Goal: Task Accomplishment & Management: Manage account settings

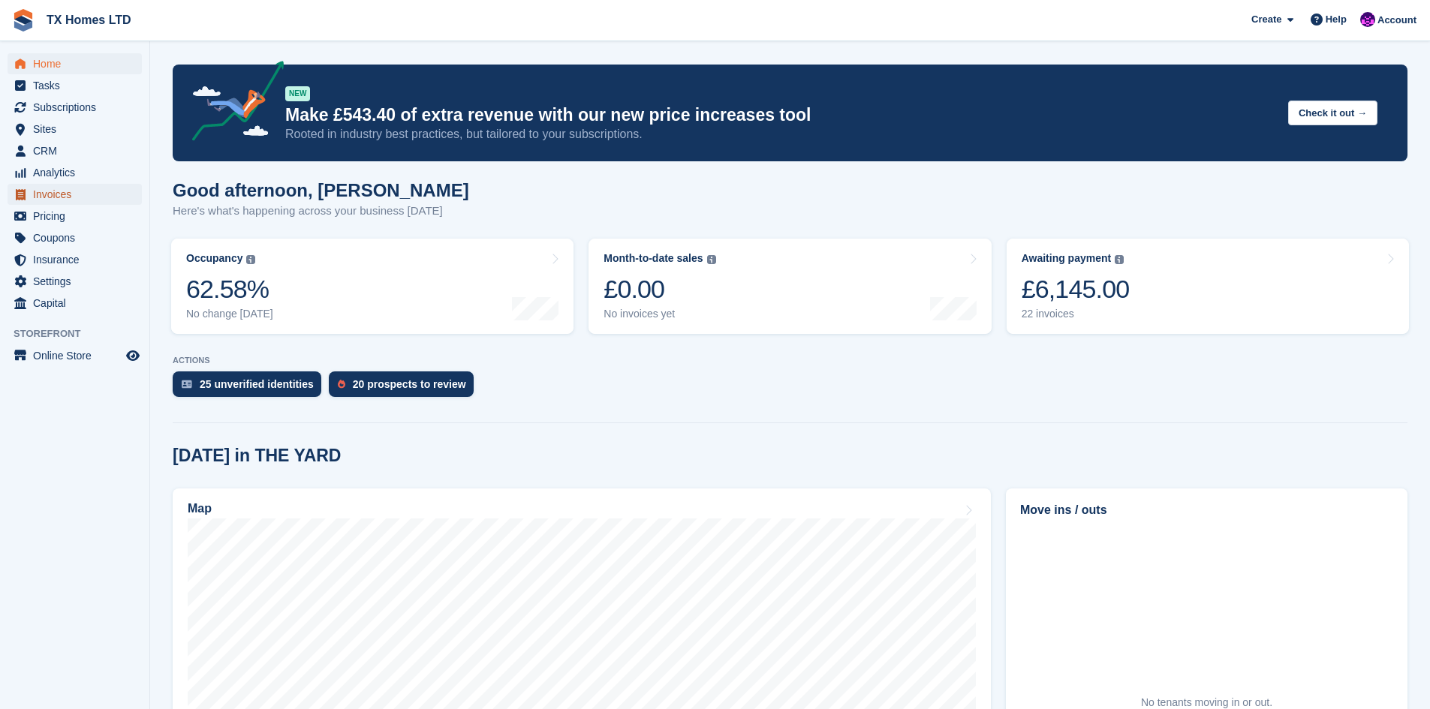
click at [45, 196] on span "Invoices" at bounding box center [78, 194] width 90 height 21
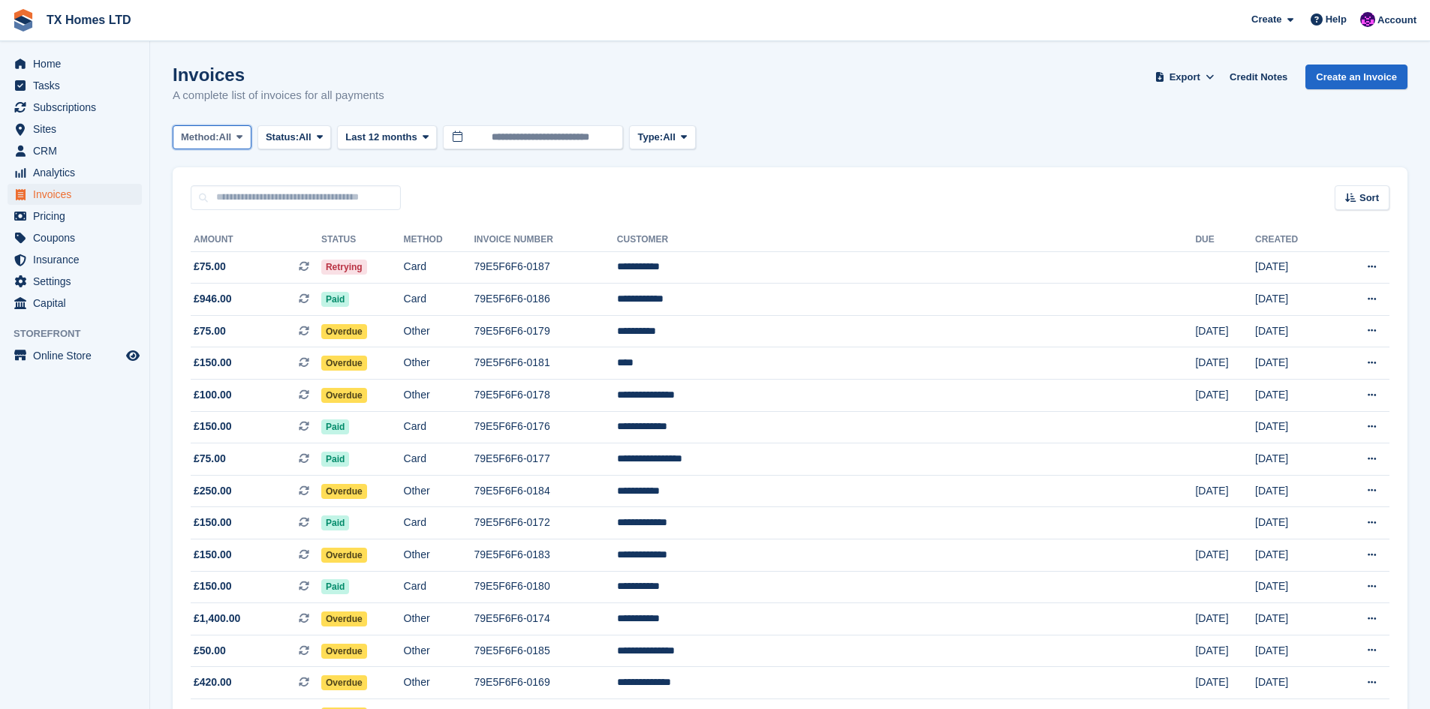
click at [244, 145] on button "Method: All" at bounding box center [212, 137] width 79 height 25
click at [238, 143] on span at bounding box center [239, 137] width 12 height 12
click at [240, 143] on span at bounding box center [239, 137] width 12 height 12
click at [299, 143] on span "Status:" at bounding box center [282, 137] width 33 height 15
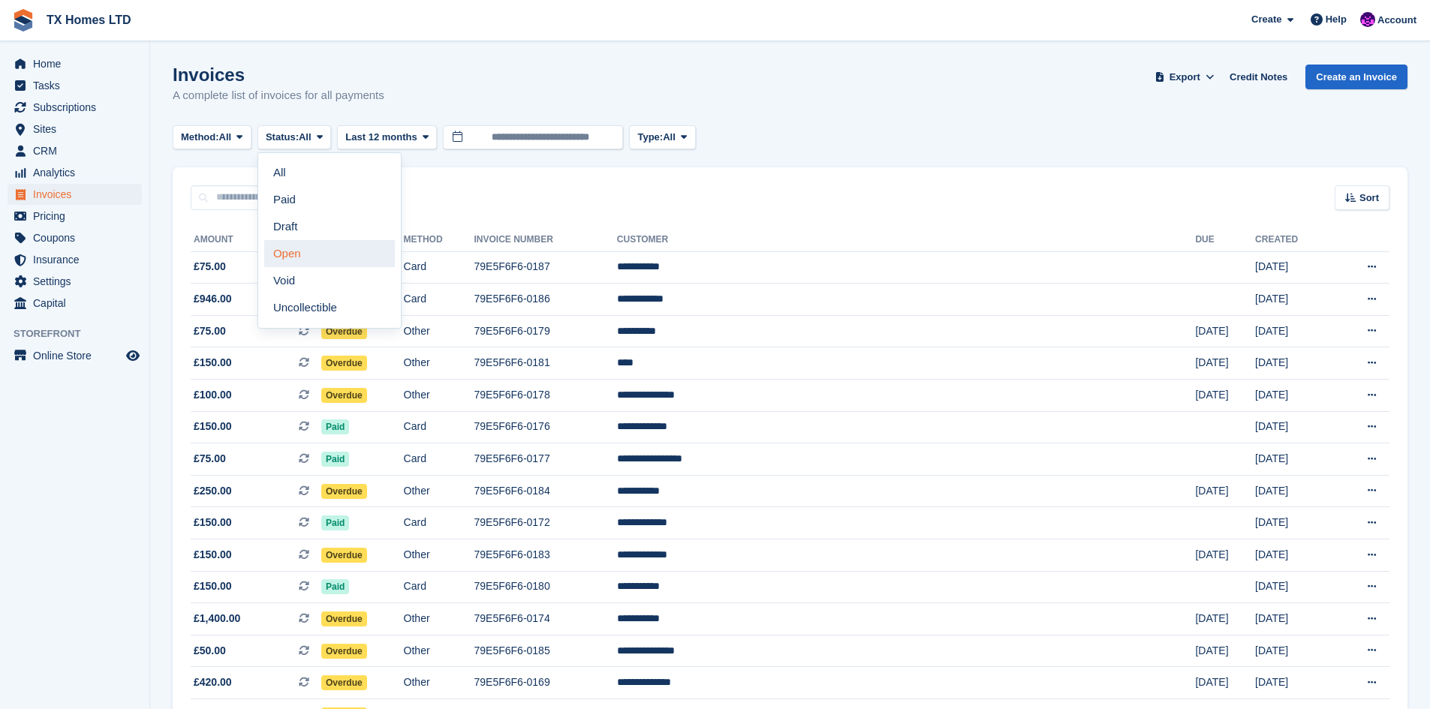
click at [304, 248] on link "Open" at bounding box center [329, 253] width 131 height 27
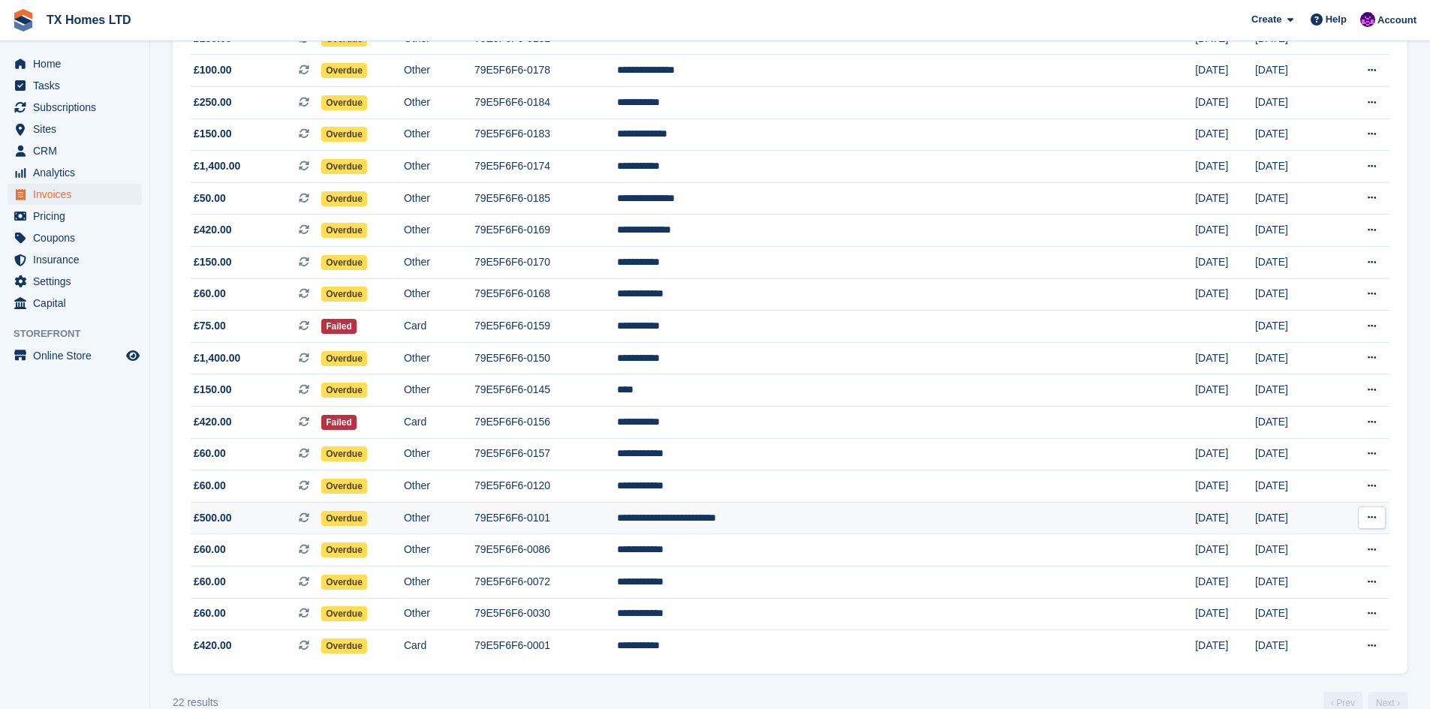
scroll to position [321, 0]
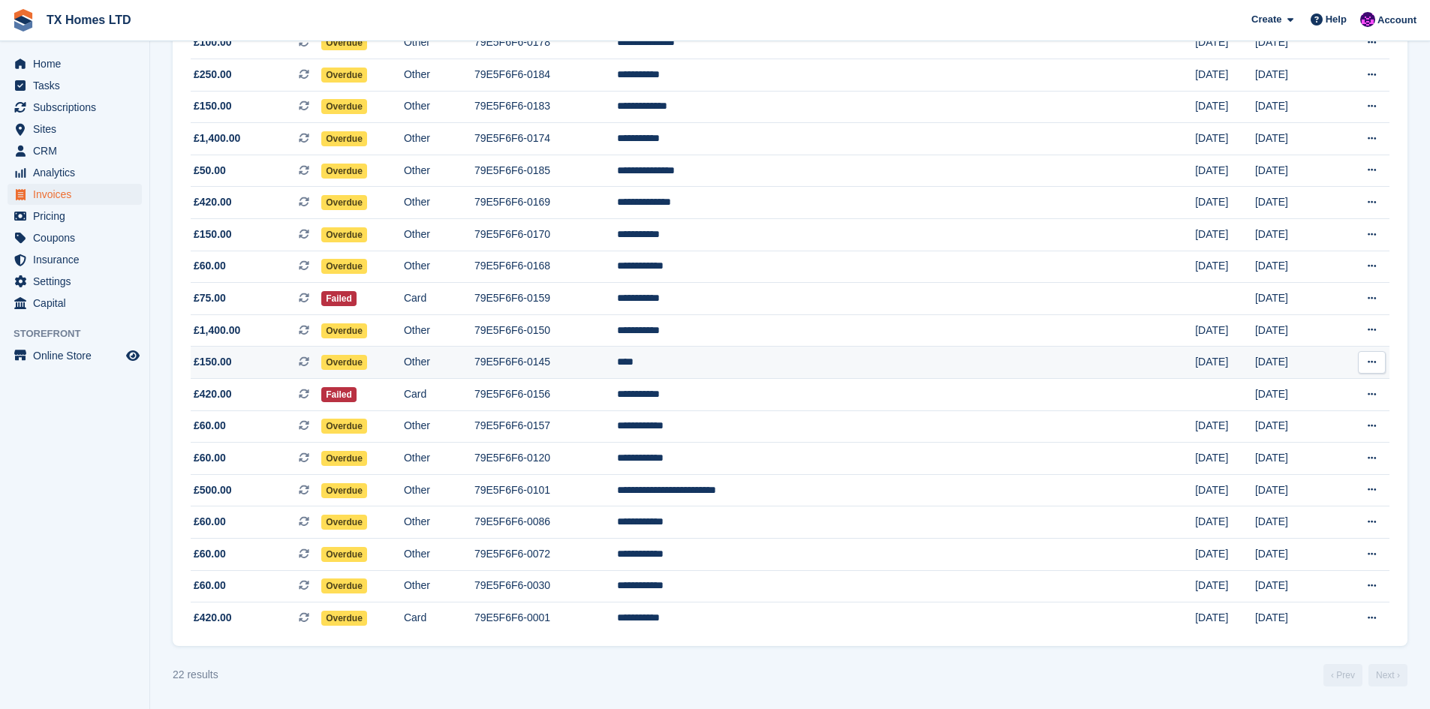
click at [809, 359] on td "****" at bounding box center [906, 363] width 578 height 32
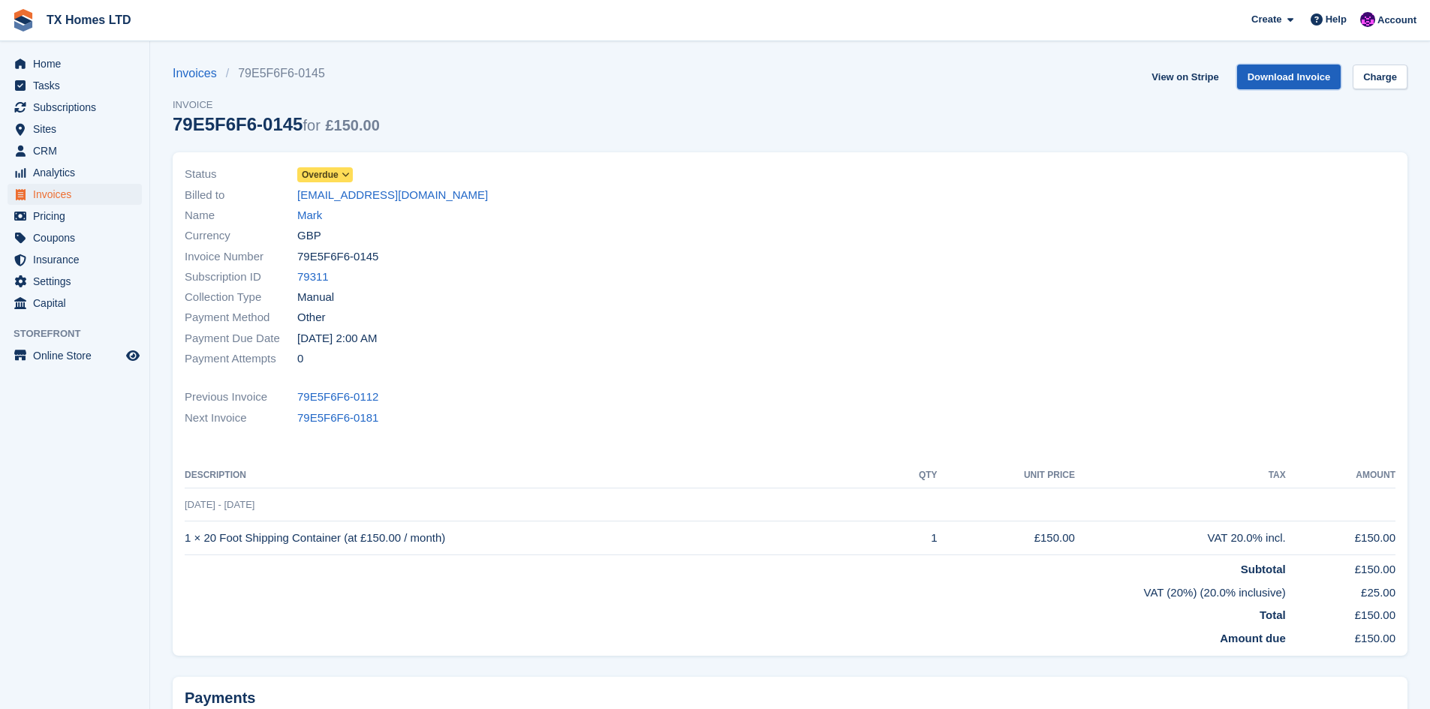
click at [1288, 72] on link "Download Invoice" at bounding box center [1289, 77] width 104 height 25
click at [57, 194] on span "Invoices" at bounding box center [78, 194] width 90 height 21
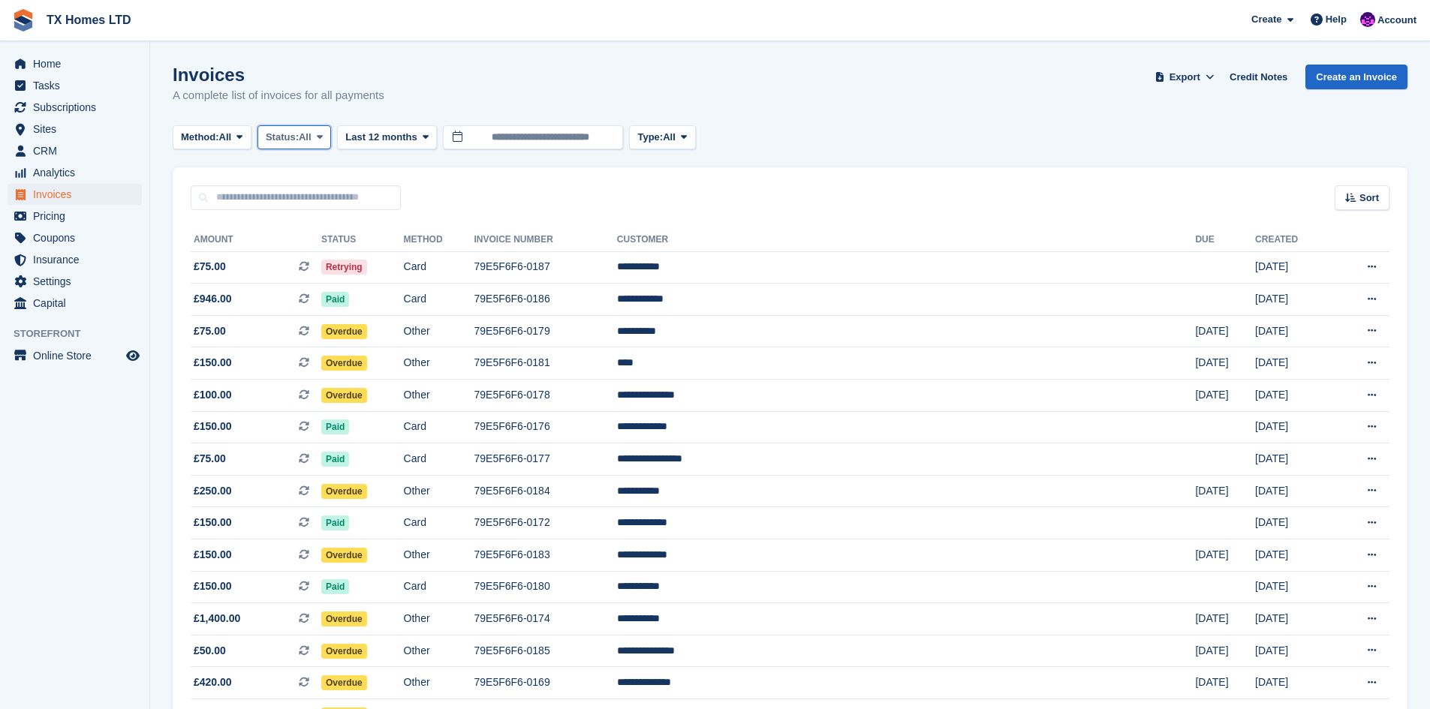
click at [294, 132] on span "Status:" at bounding box center [282, 137] width 33 height 15
click at [330, 252] on link "Open" at bounding box center [329, 253] width 131 height 27
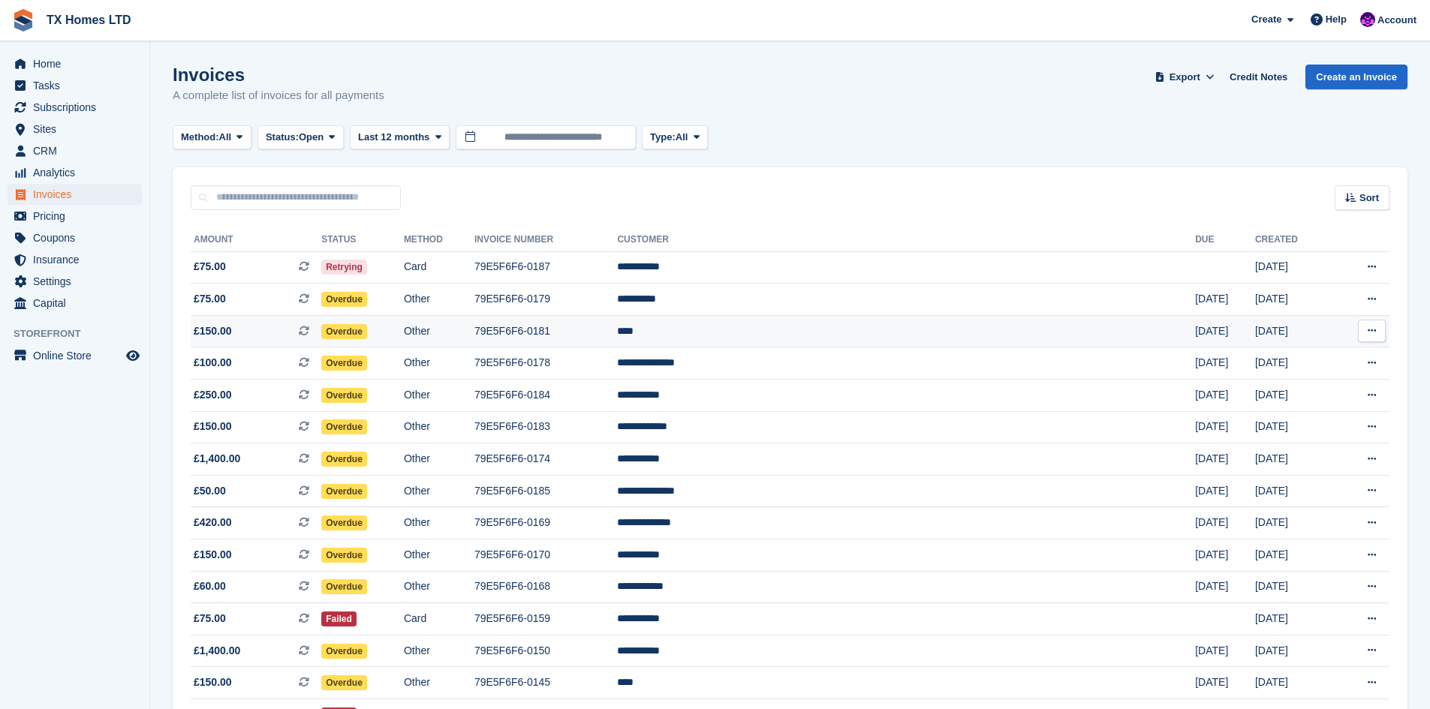
click at [812, 338] on td "****" at bounding box center [906, 331] width 578 height 32
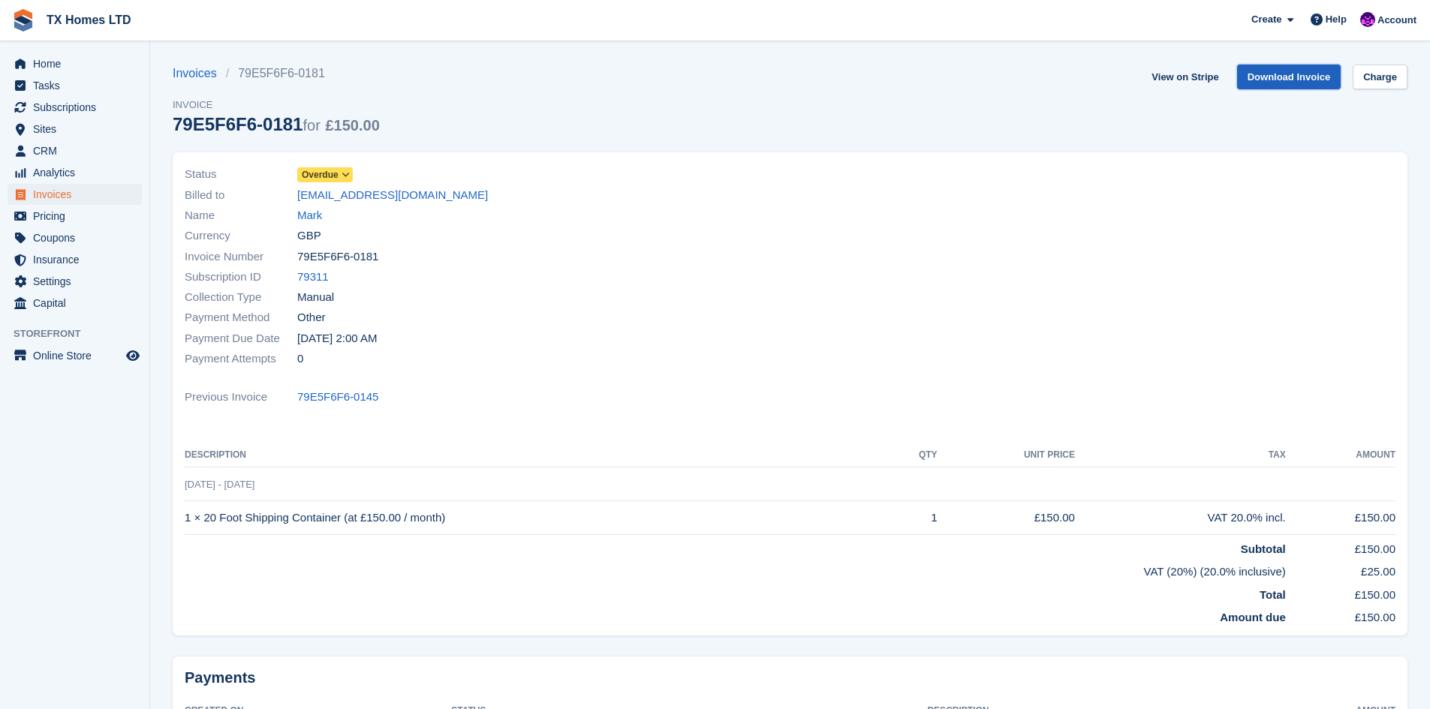
click at [1305, 80] on link "Download Invoice" at bounding box center [1289, 77] width 104 height 25
click at [216, 73] on link "Invoices" at bounding box center [199, 74] width 53 height 18
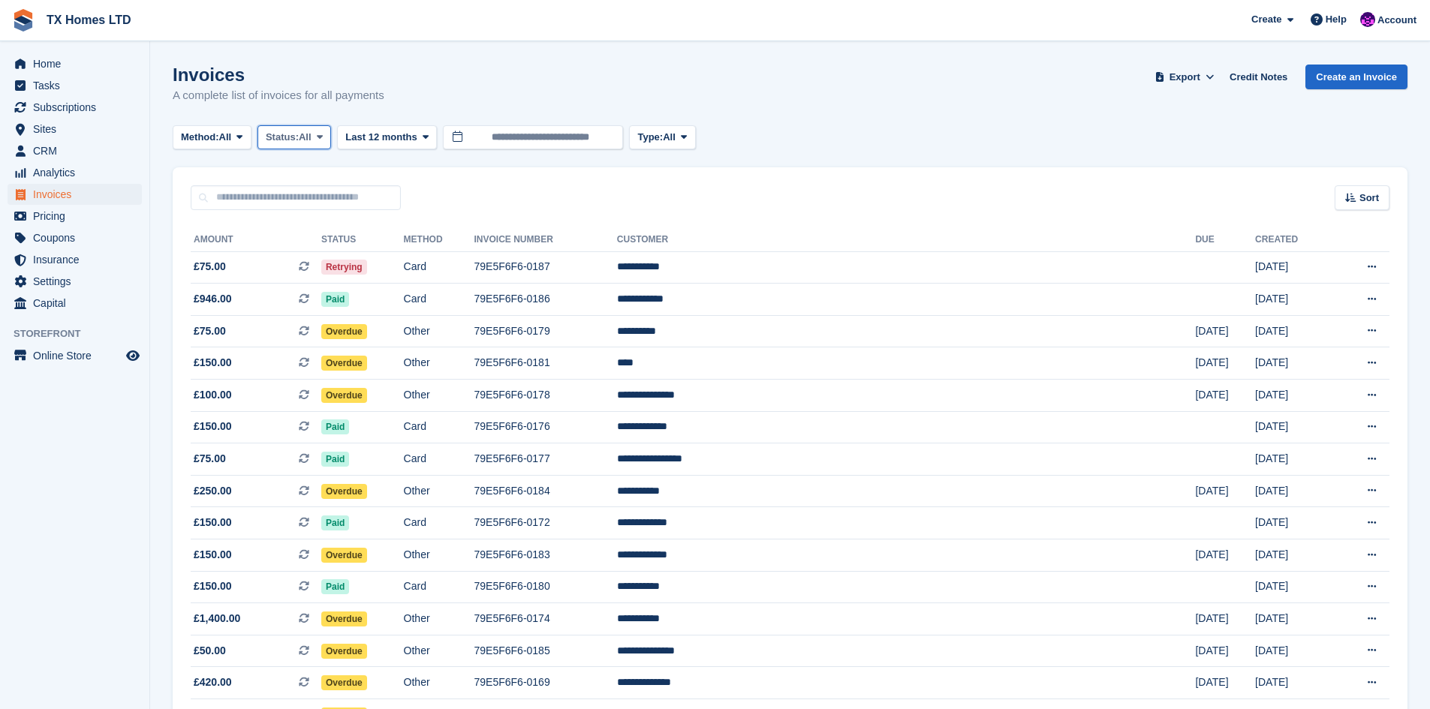
click at [277, 134] on span "Status:" at bounding box center [282, 137] width 33 height 15
click at [305, 251] on link "Open" at bounding box center [329, 253] width 131 height 27
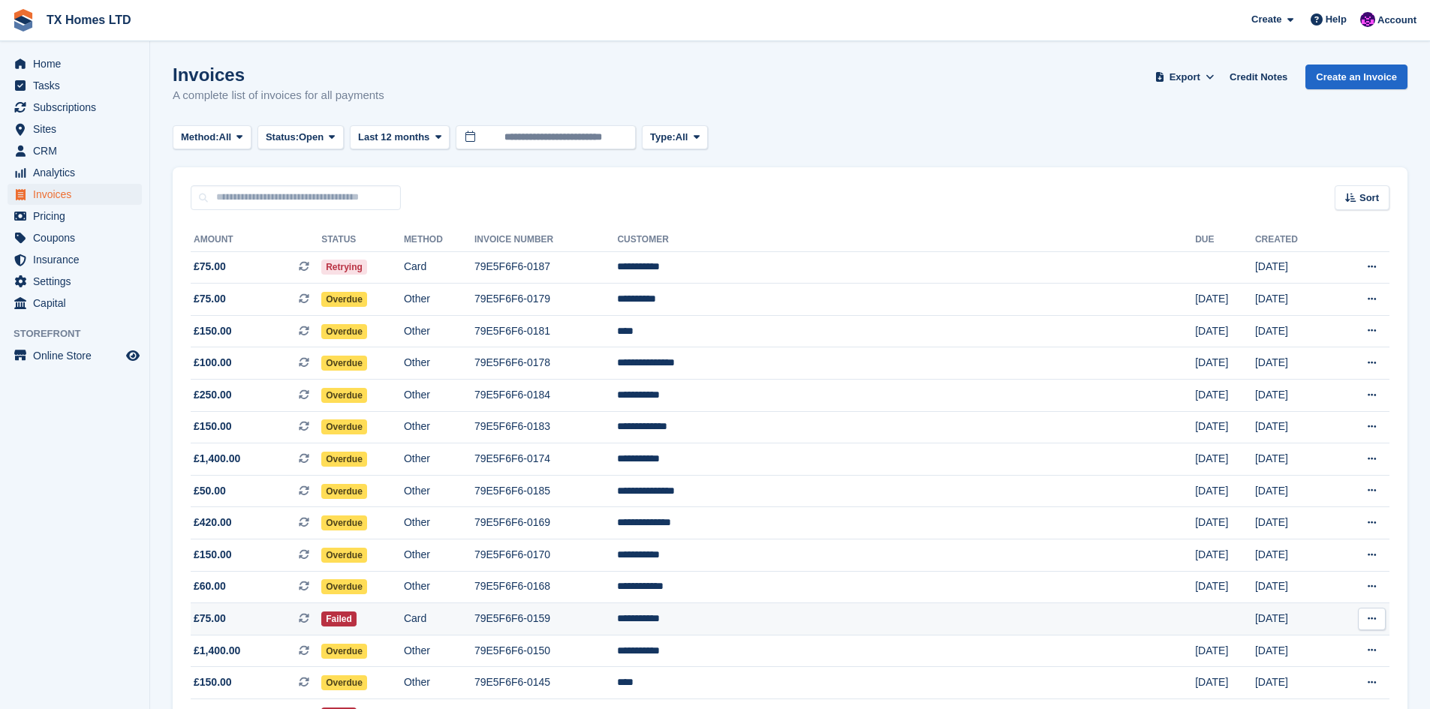
scroll to position [321, 0]
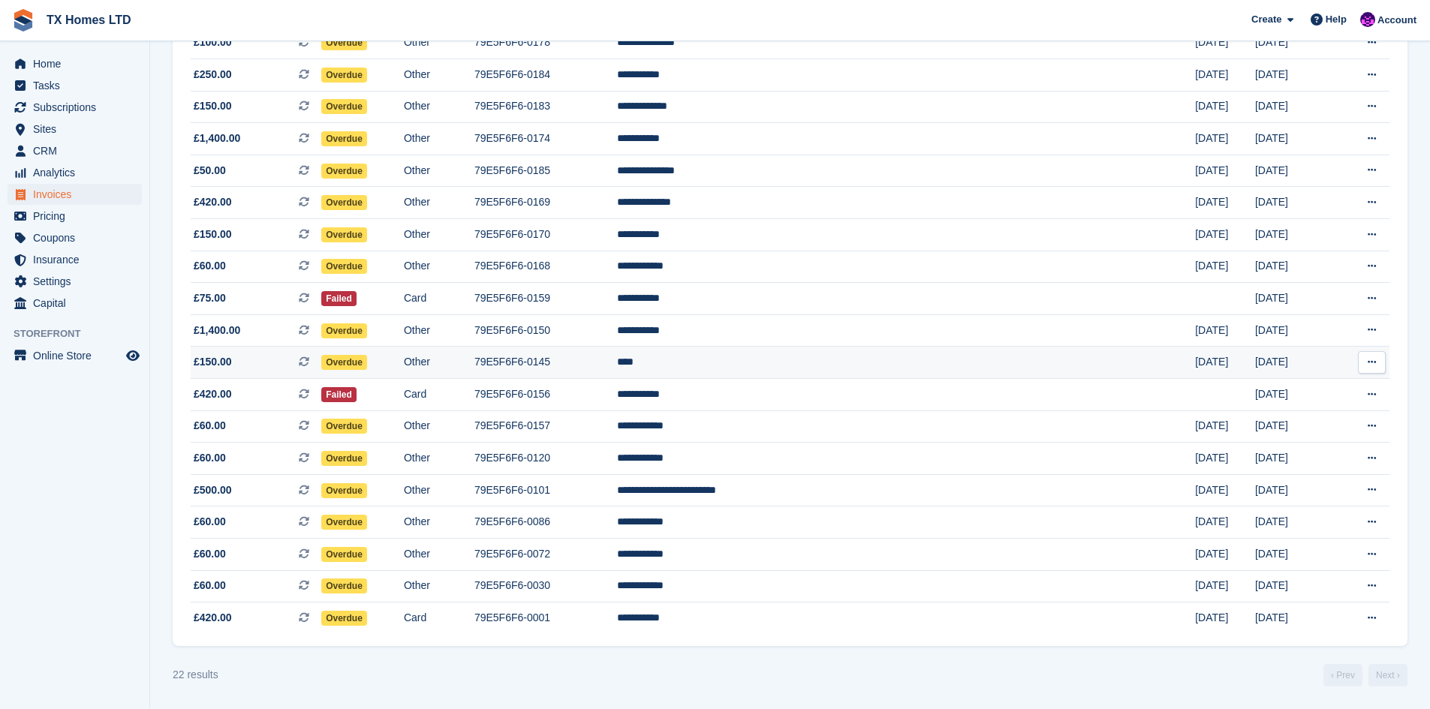
click at [474, 360] on td "Other" at bounding box center [439, 363] width 71 height 32
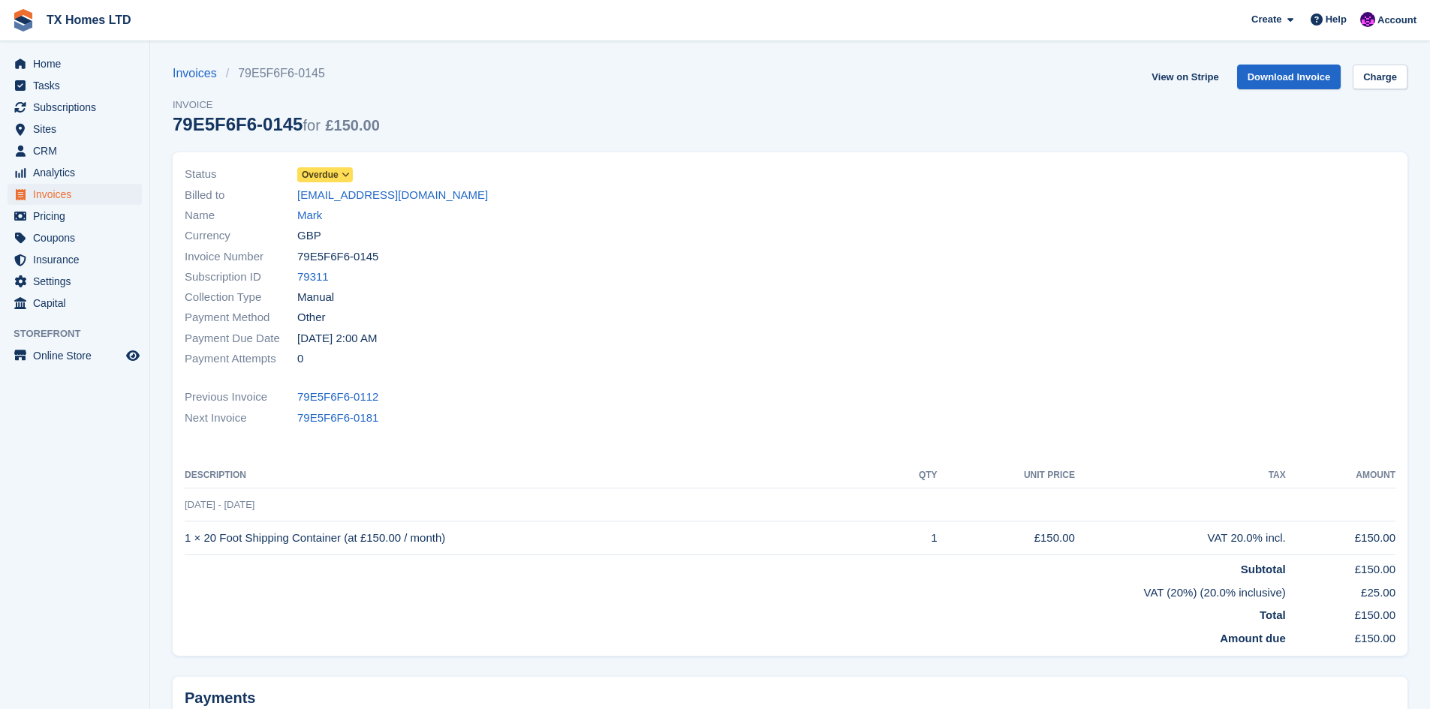
click at [333, 176] on span "Overdue" at bounding box center [320, 175] width 37 height 14
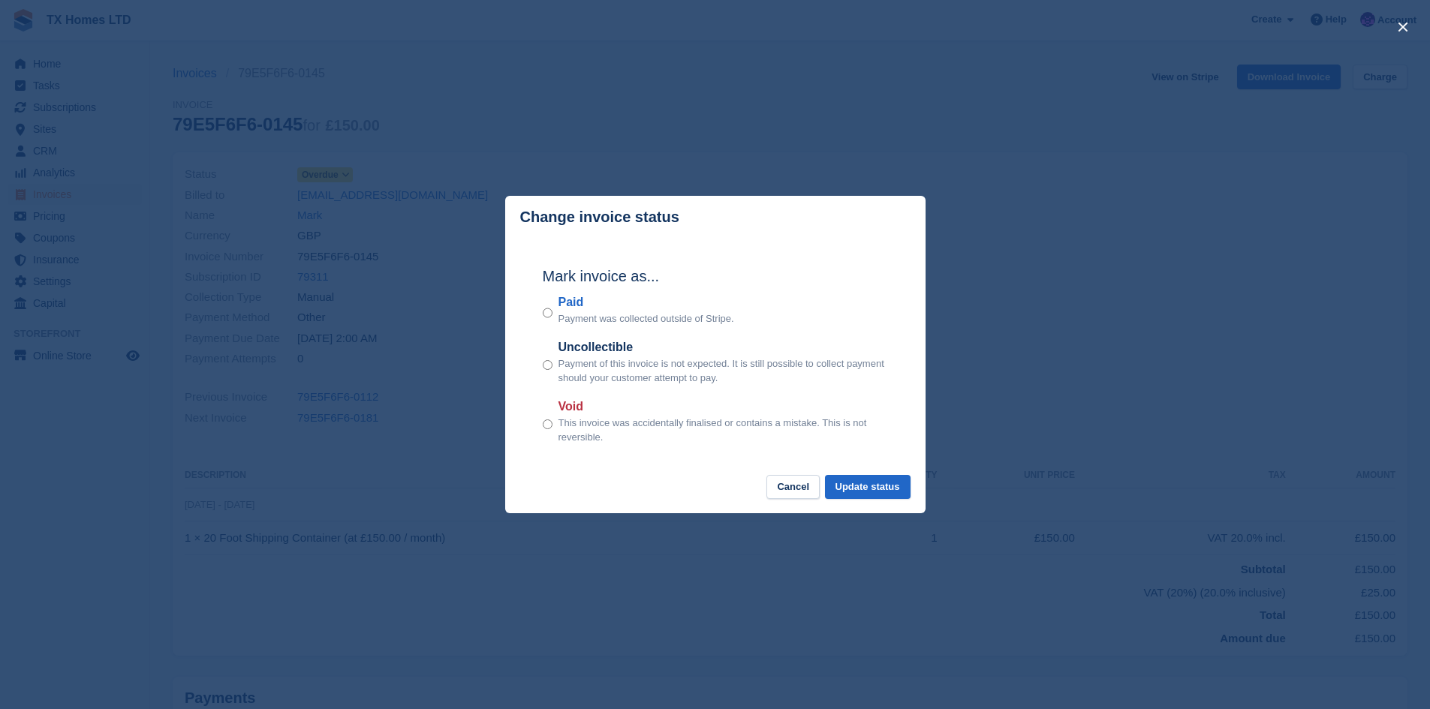
click at [556, 310] on div "Paid Payment was collected outside of Stripe." at bounding box center [715, 310] width 345 height 33
click at [896, 498] on button "Update status" at bounding box center [868, 487] width 86 height 25
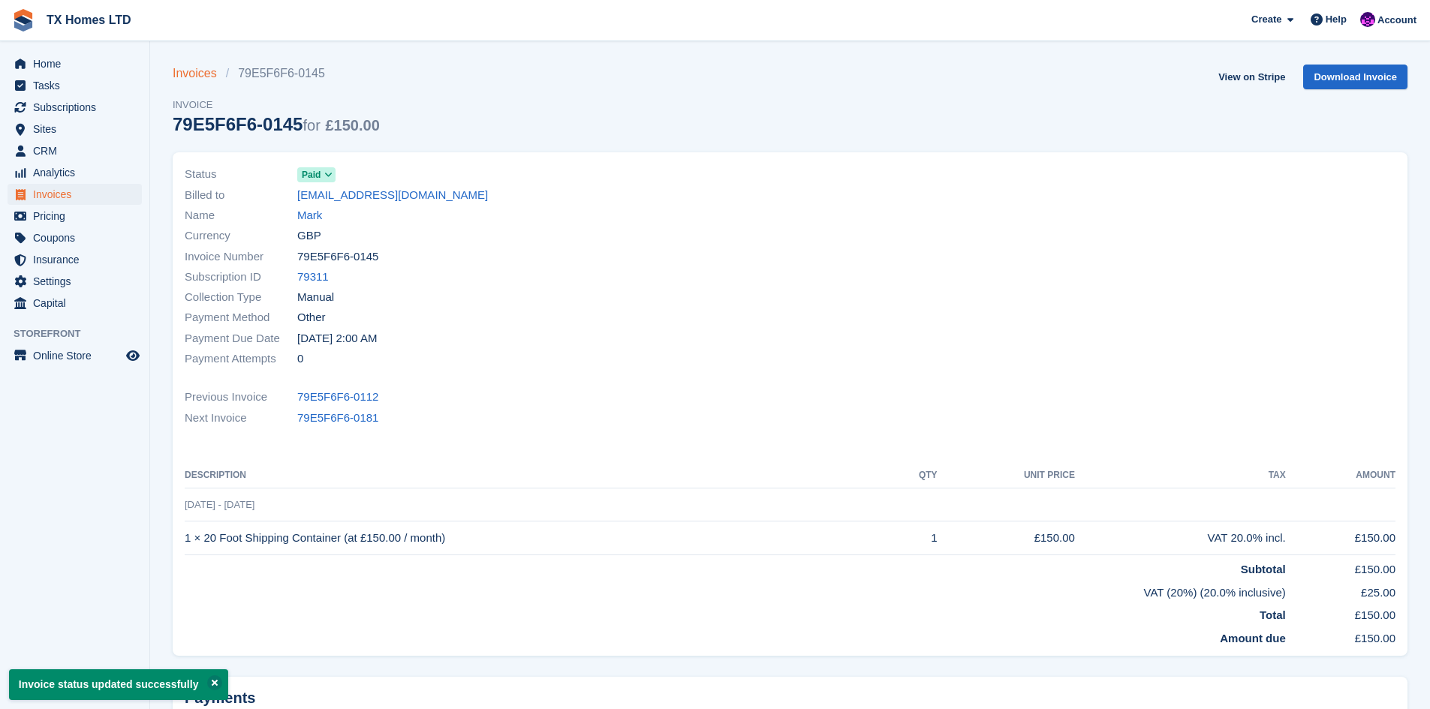
click at [205, 74] on link "Invoices" at bounding box center [199, 74] width 53 height 18
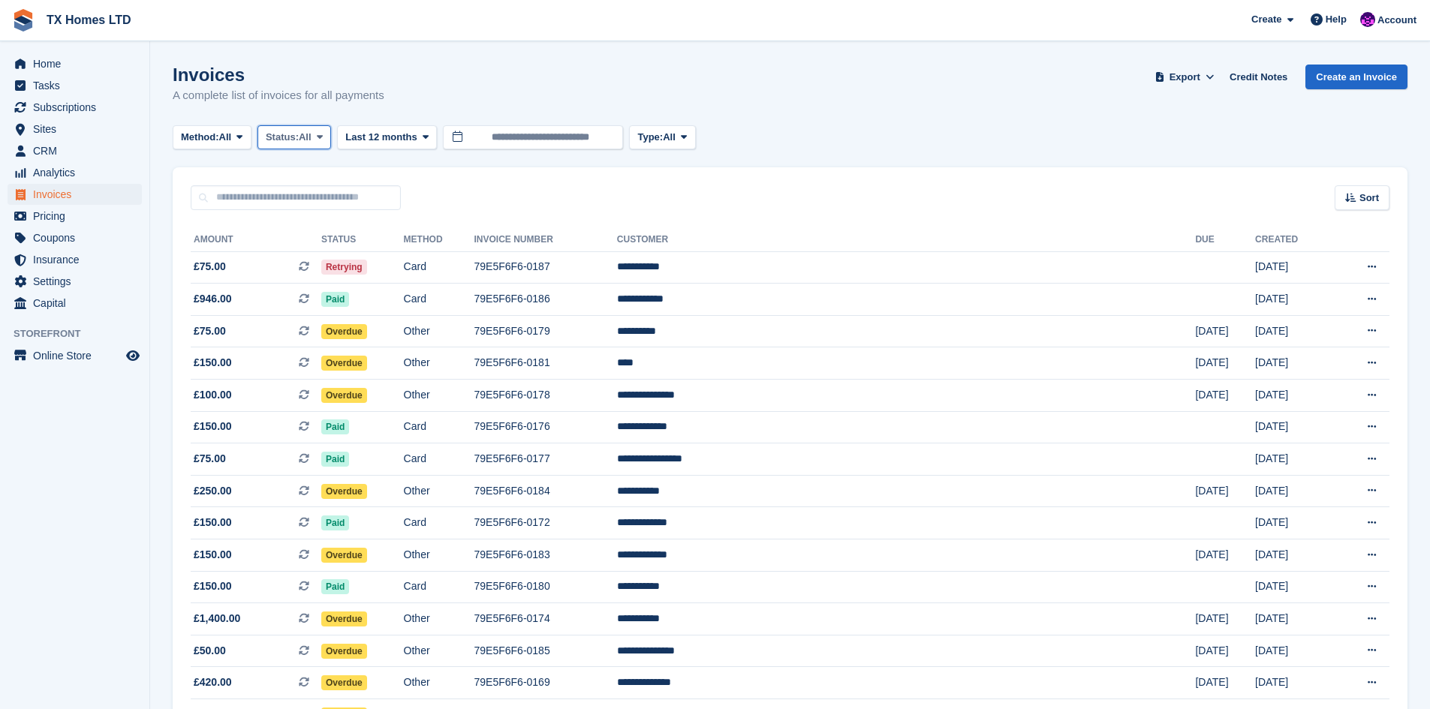
click at [291, 140] on span "Status:" at bounding box center [282, 137] width 33 height 15
click at [318, 252] on link "Open" at bounding box center [329, 253] width 131 height 27
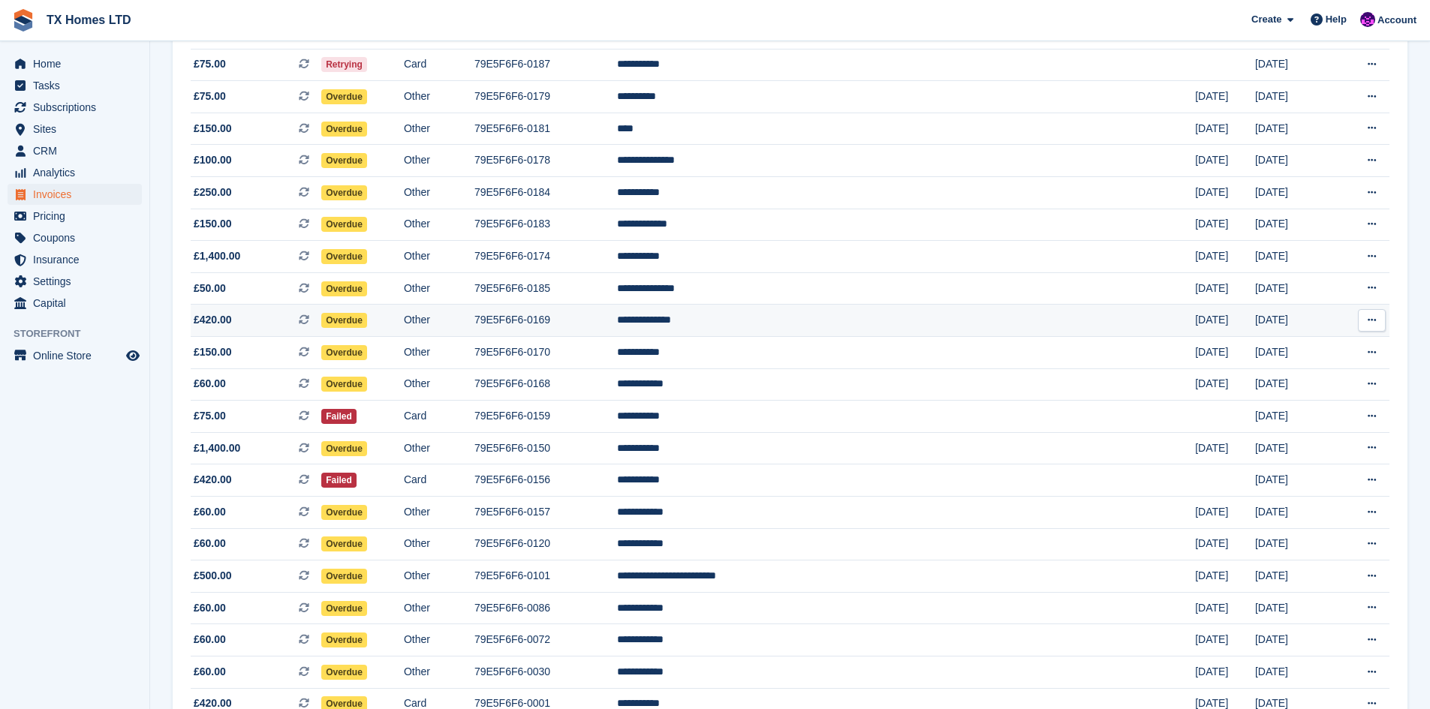
scroll to position [288, 0]
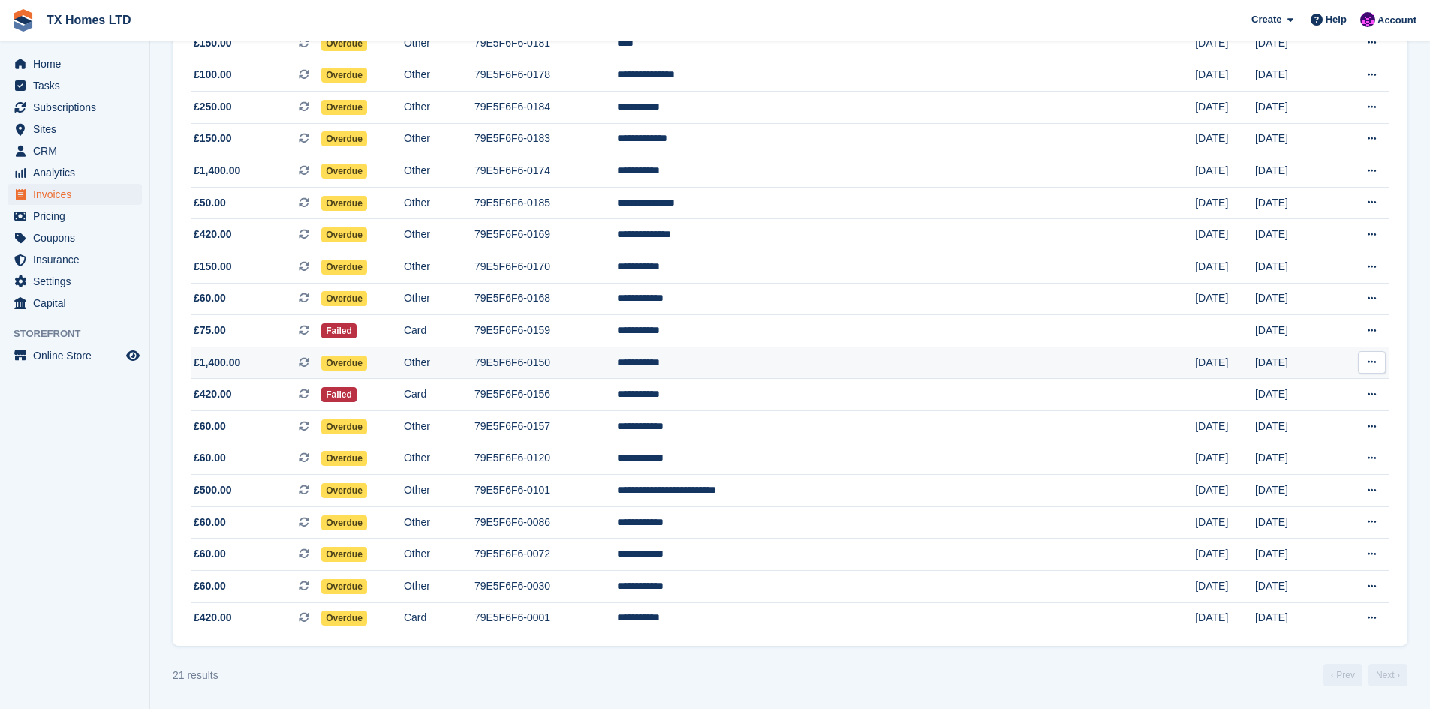
click at [618, 368] on td "79E5F6F6-0150" at bounding box center [545, 363] width 143 height 32
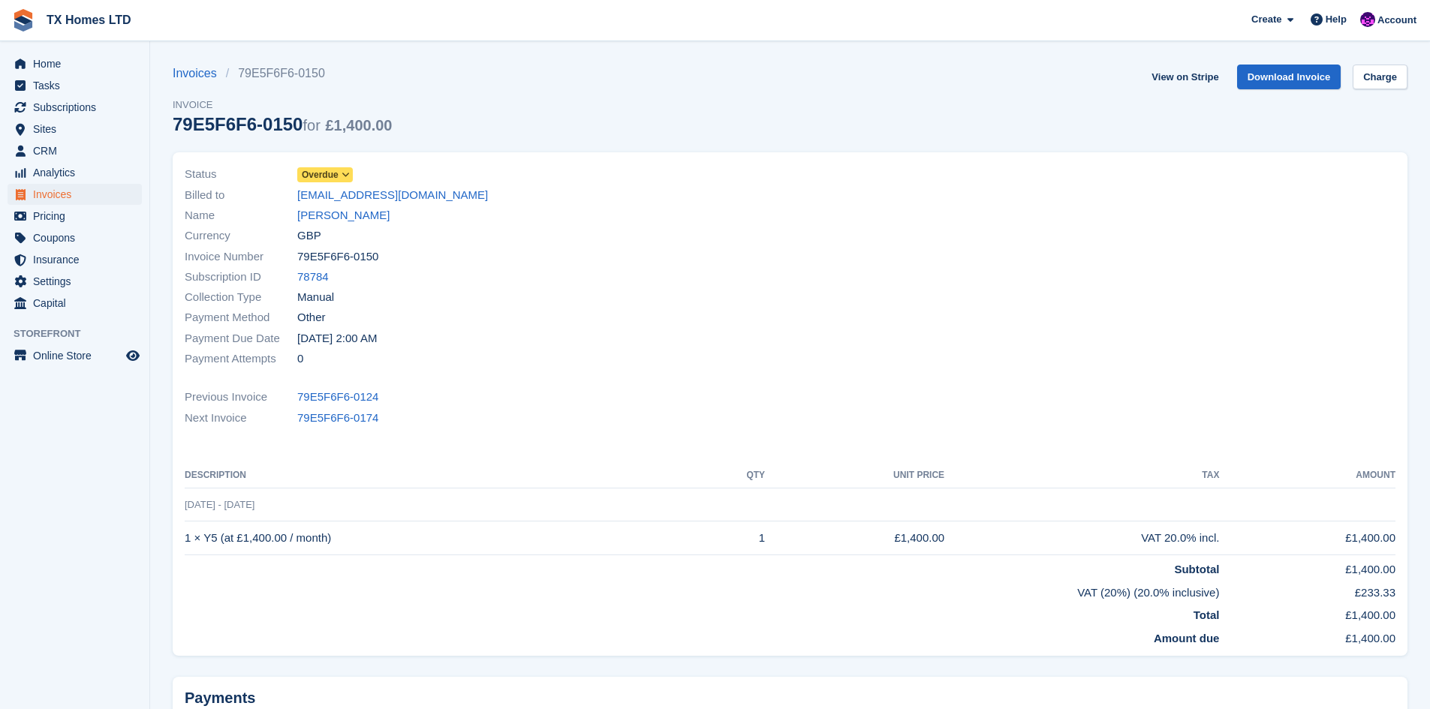
click at [333, 173] on span "Overdue" at bounding box center [320, 175] width 37 height 14
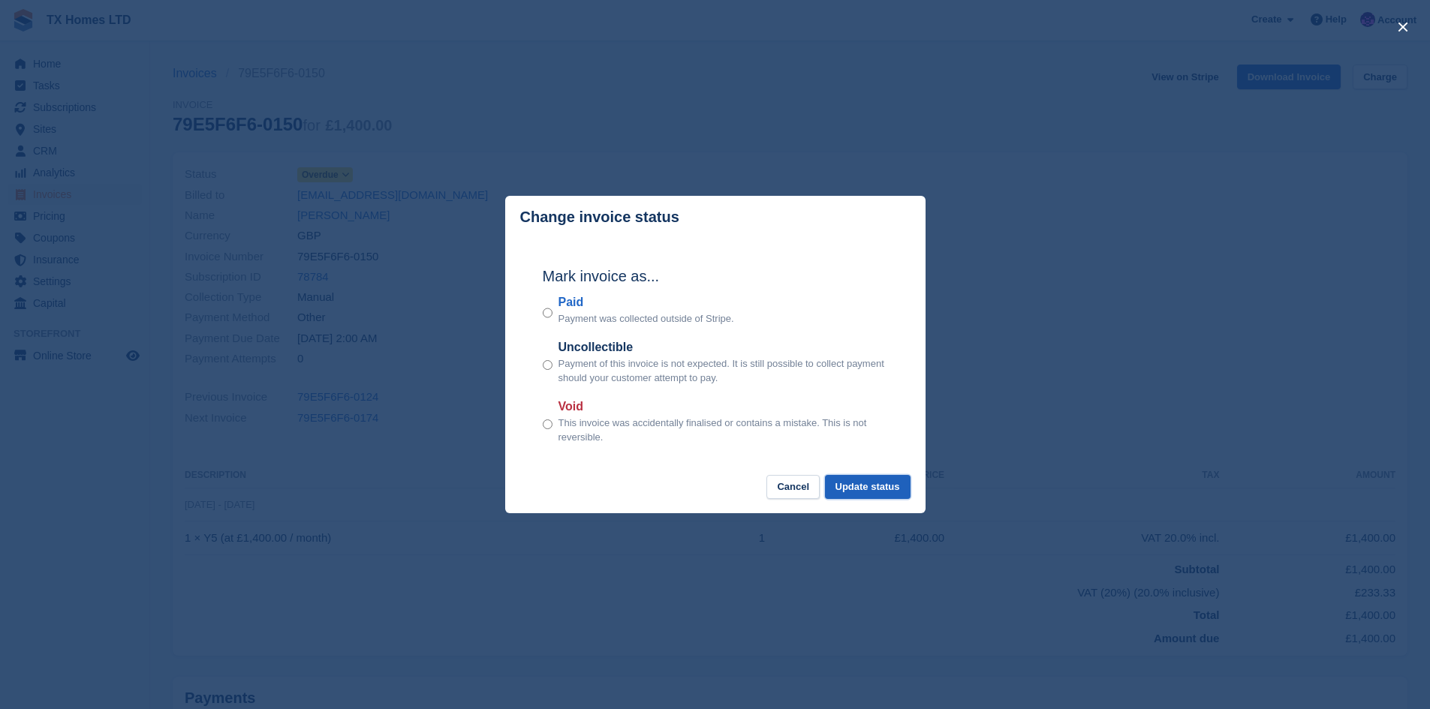
click at [887, 487] on button "Update status" at bounding box center [868, 487] width 86 height 25
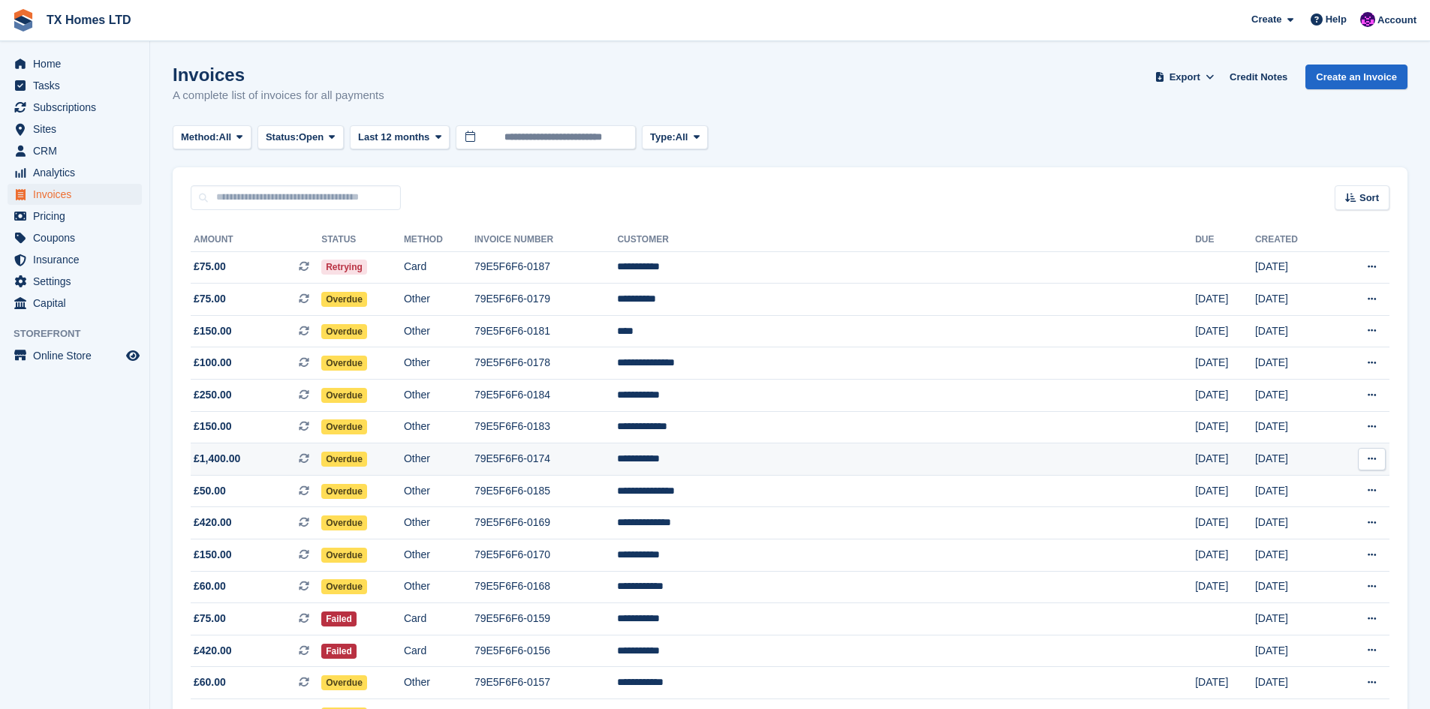
click at [404, 456] on td "Overdue" at bounding box center [362, 460] width 83 height 32
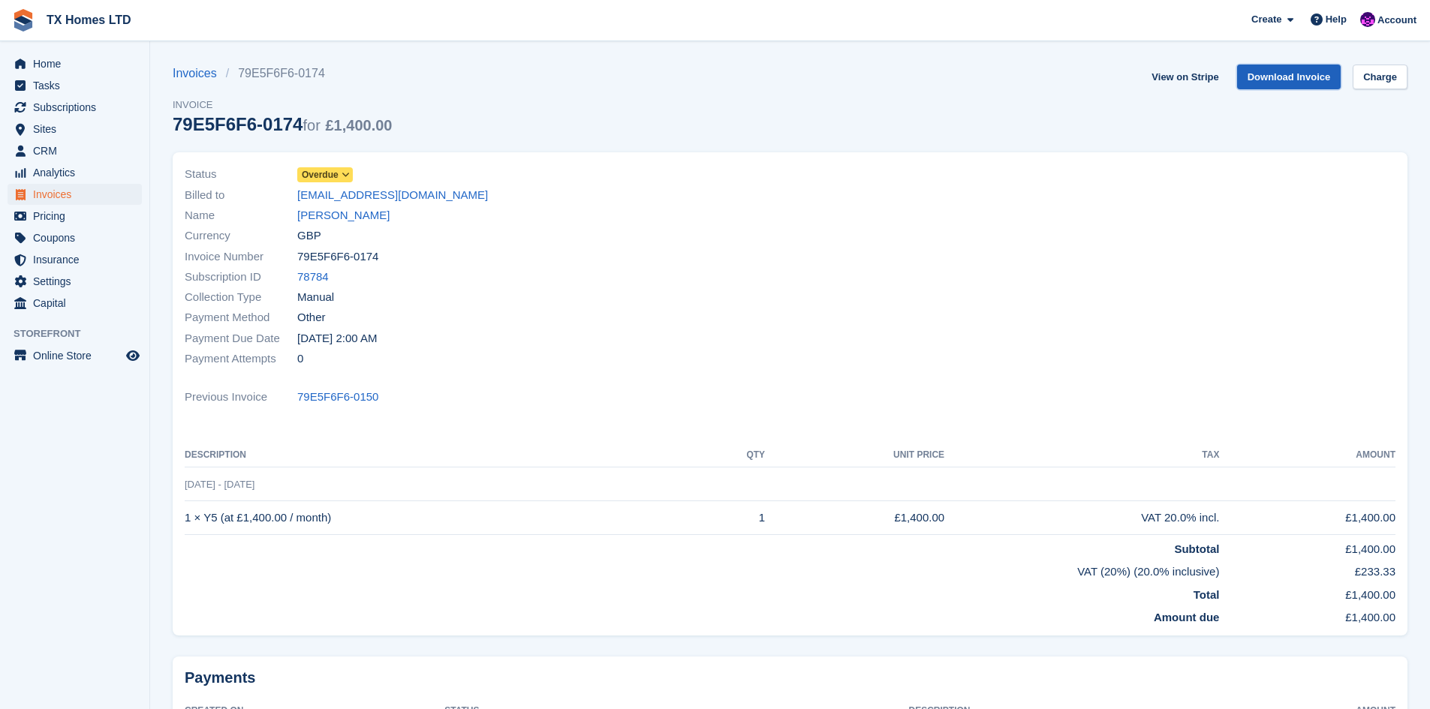
click at [1279, 79] on link "Download Invoice" at bounding box center [1289, 77] width 104 height 25
click at [52, 199] on span "Invoices" at bounding box center [78, 194] width 90 height 21
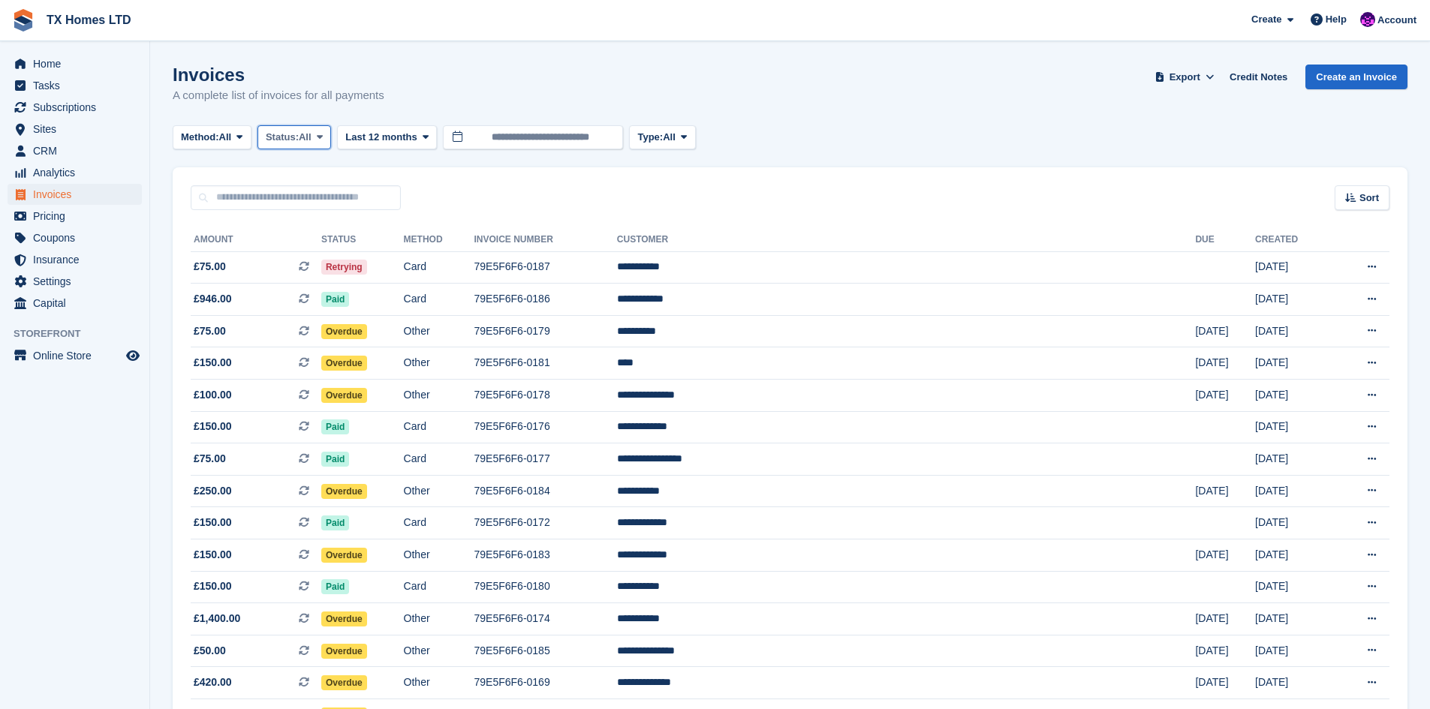
click at [282, 132] on span "Status:" at bounding box center [282, 137] width 33 height 15
click at [314, 255] on link "Open" at bounding box center [329, 253] width 131 height 27
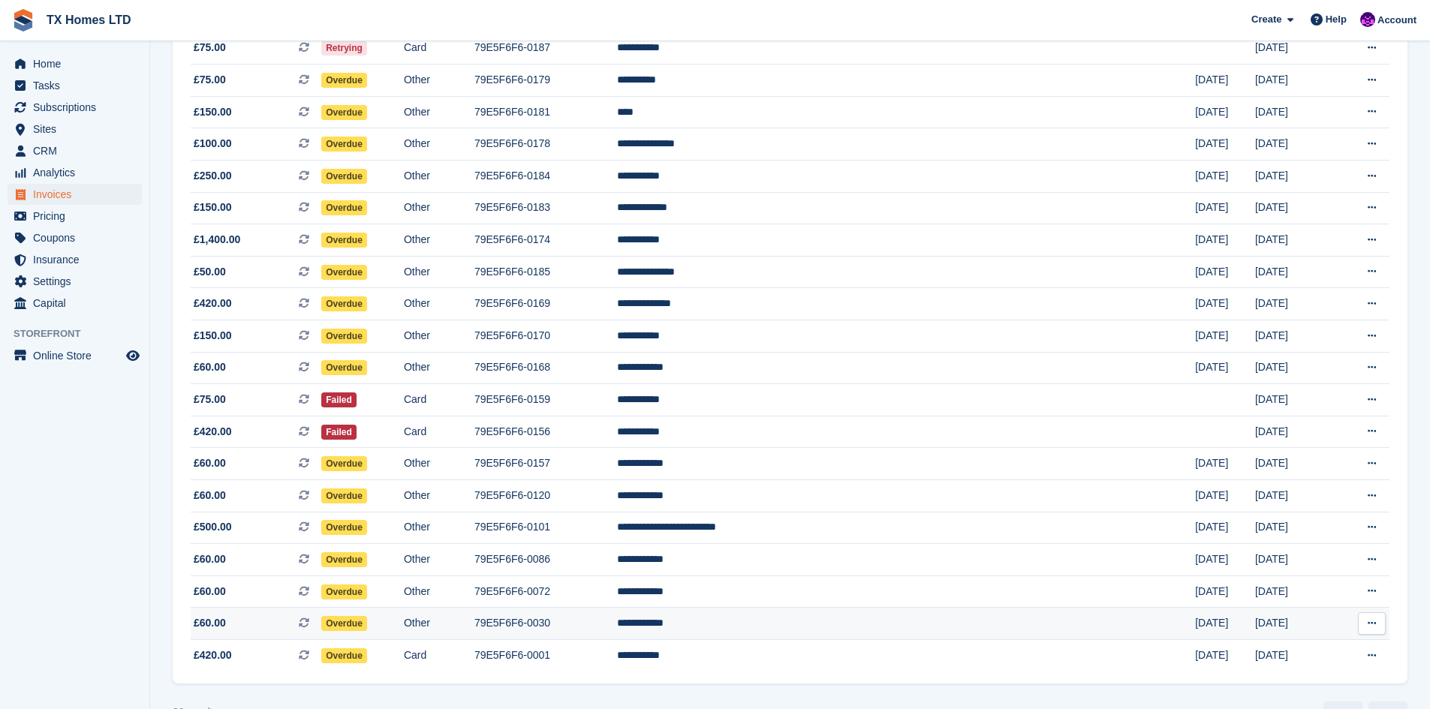
scroll to position [257, 0]
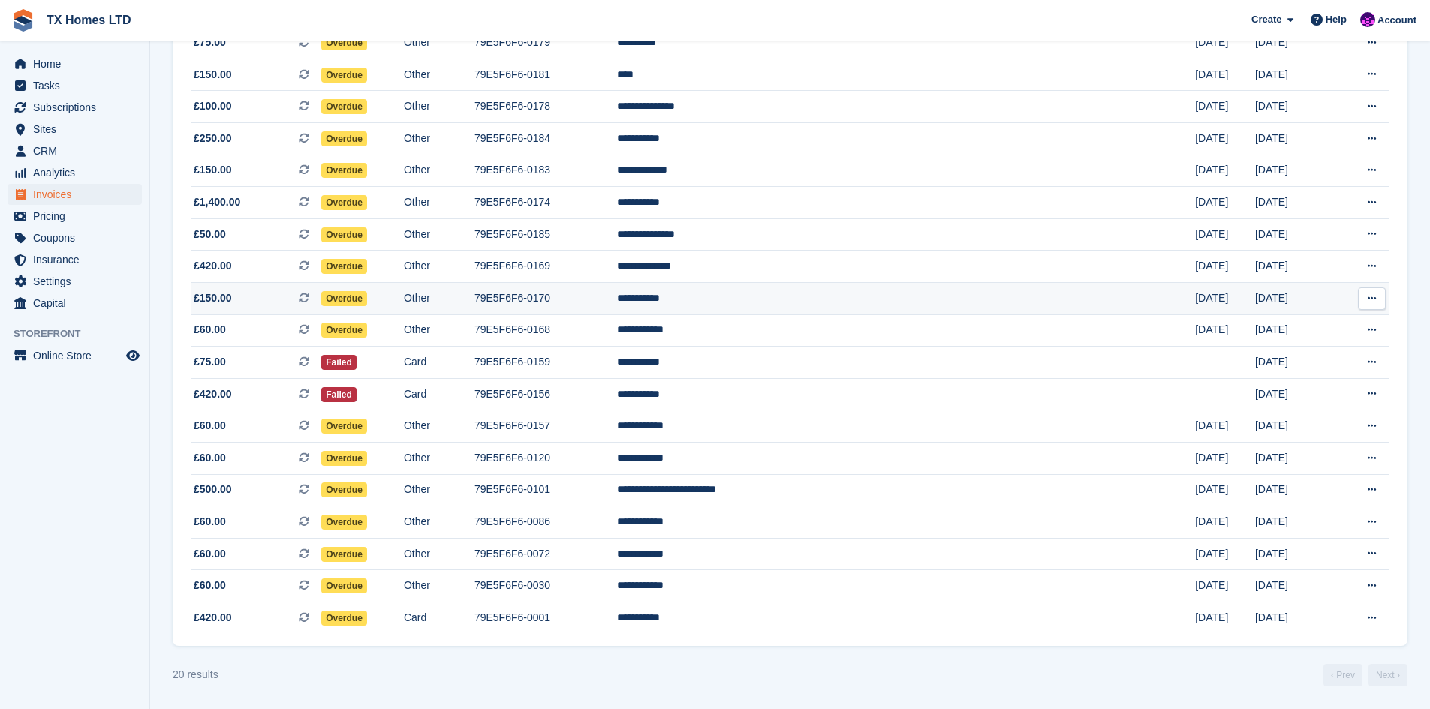
click at [290, 302] on span "£150.00 This is a recurring subscription invoice." at bounding box center [256, 299] width 131 height 16
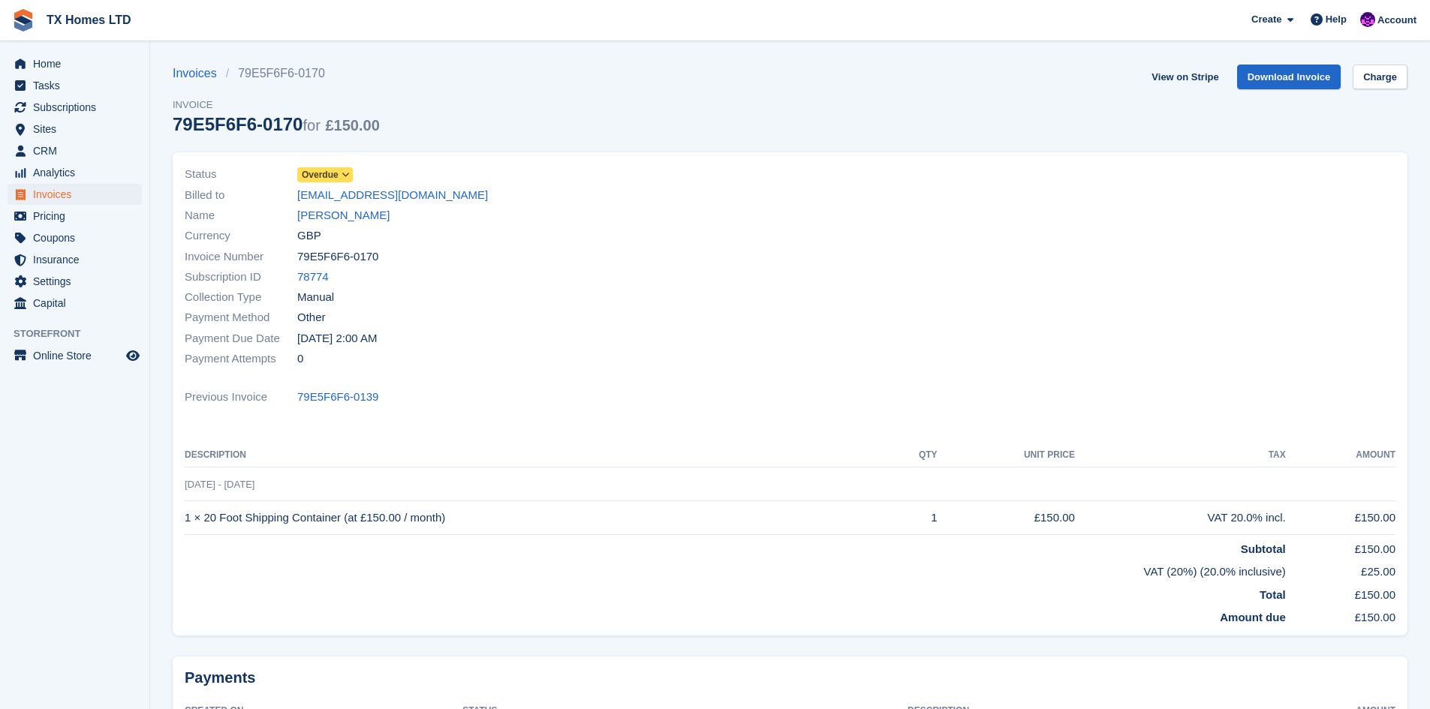
click at [326, 173] on span "Overdue" at bounding box center [320, 175] width 37 height 14
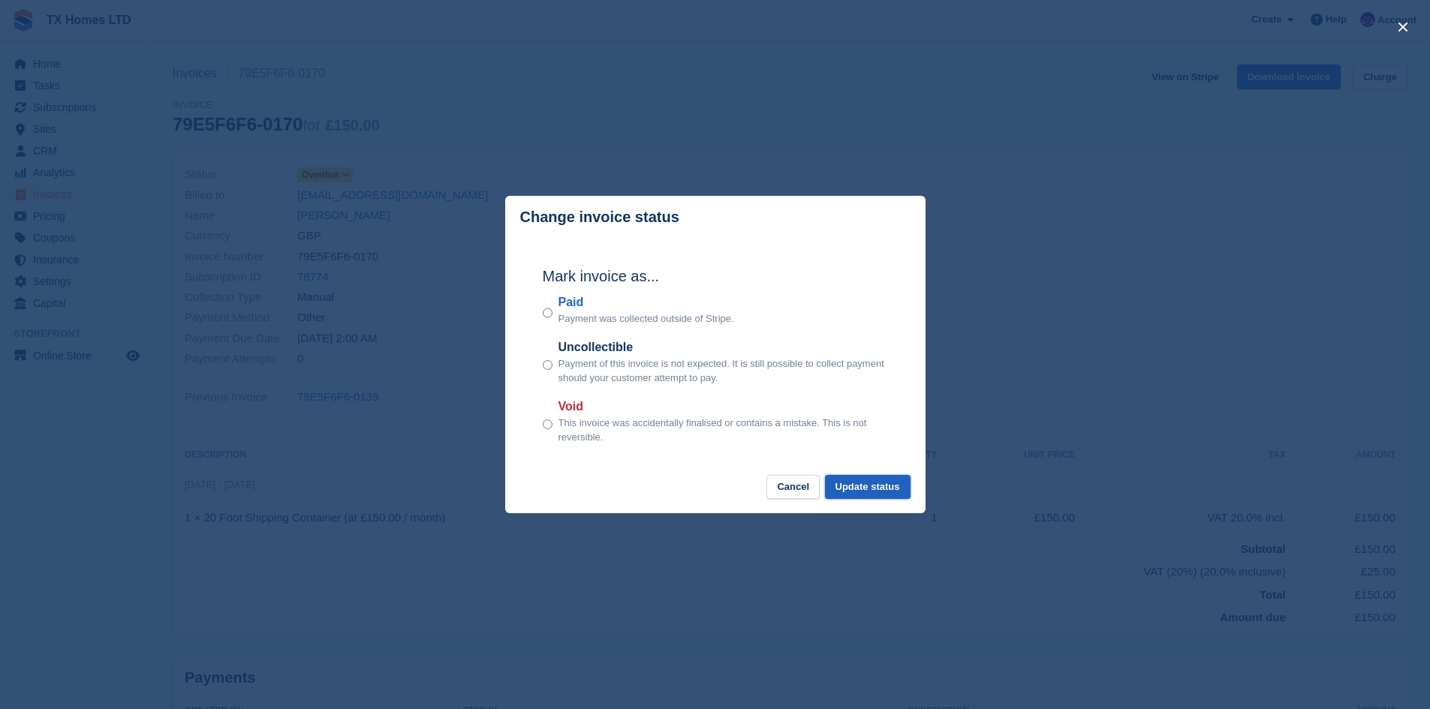
click at [862, 486] on button "Update status" at bounding box center [868, 487] width 86 height 25
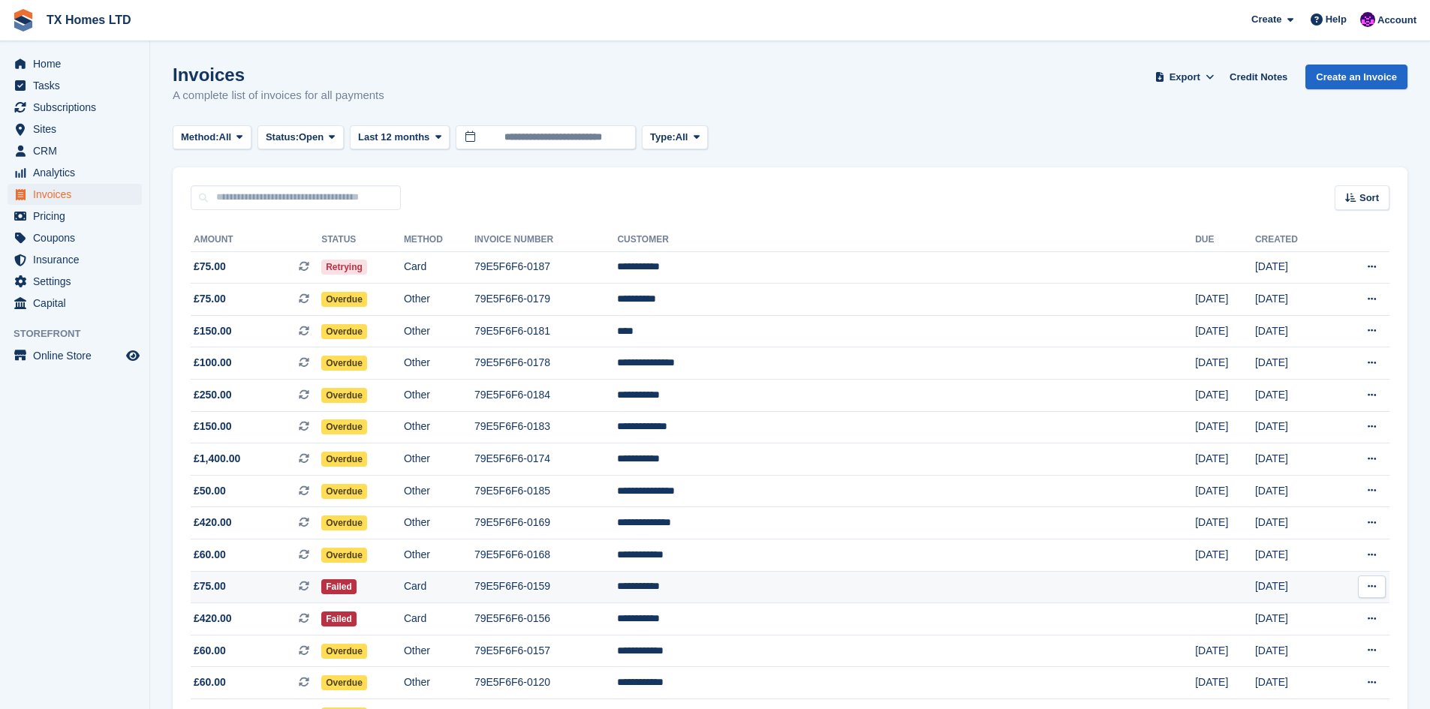
scroll to position [224, 0]
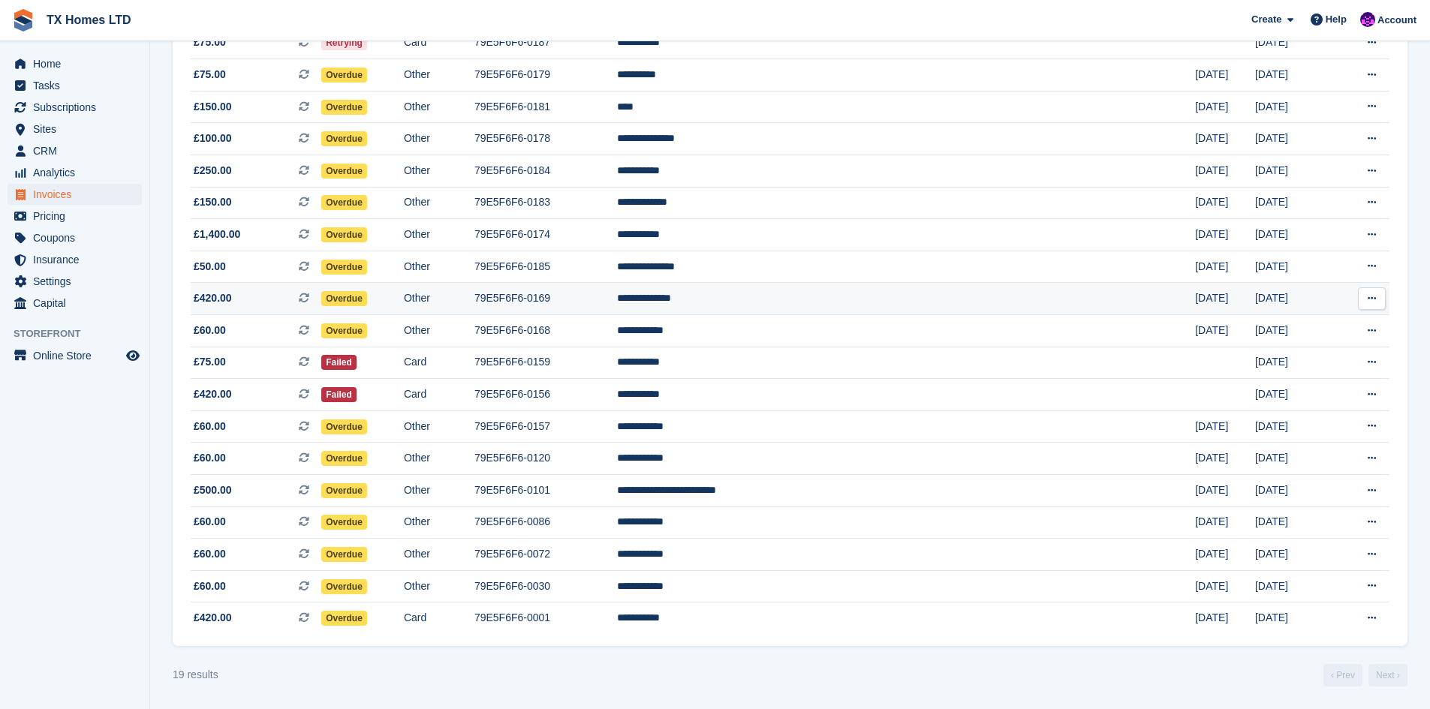
click at [618, 288] on td "79E5F6F6-0169" at bounding box center [545, 299] width 143 height 32
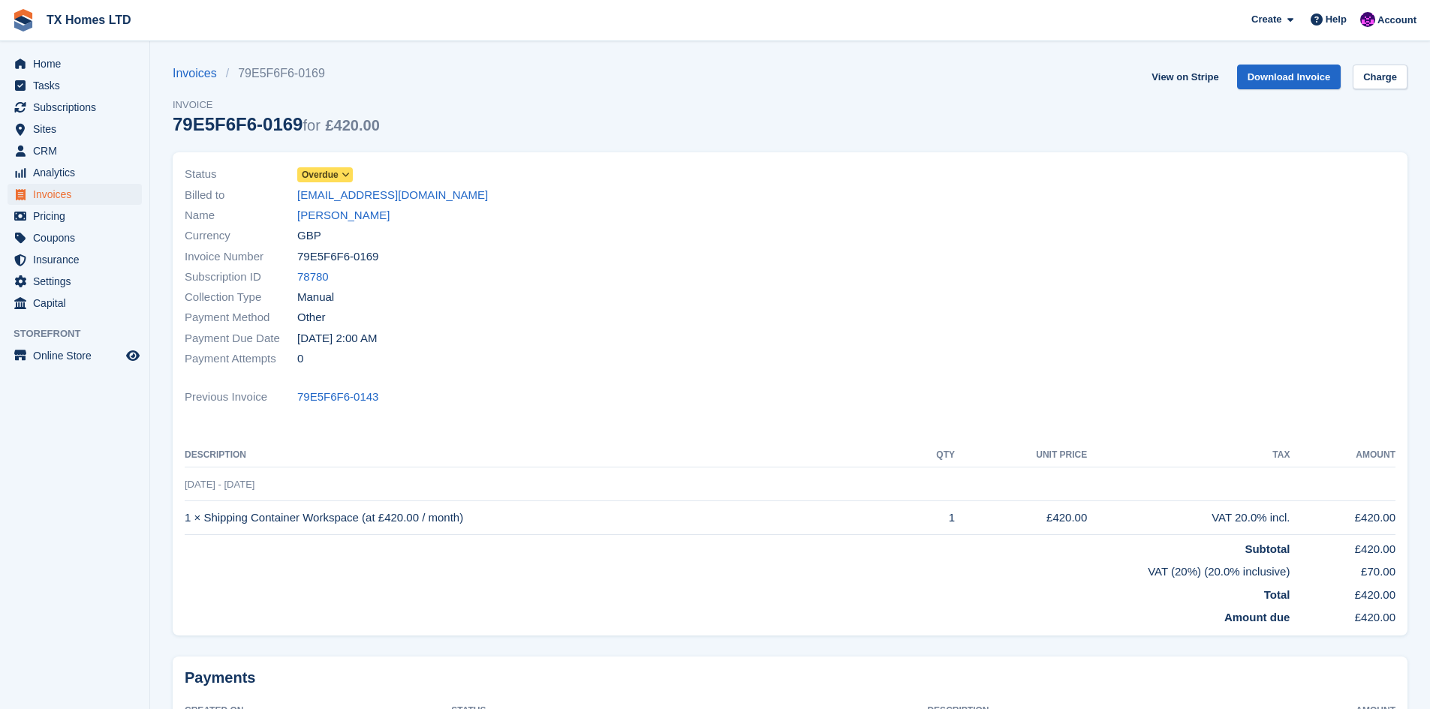
click at [329, 172] on span "Overdue" at bounding box center [320, 175] width 37 height 14
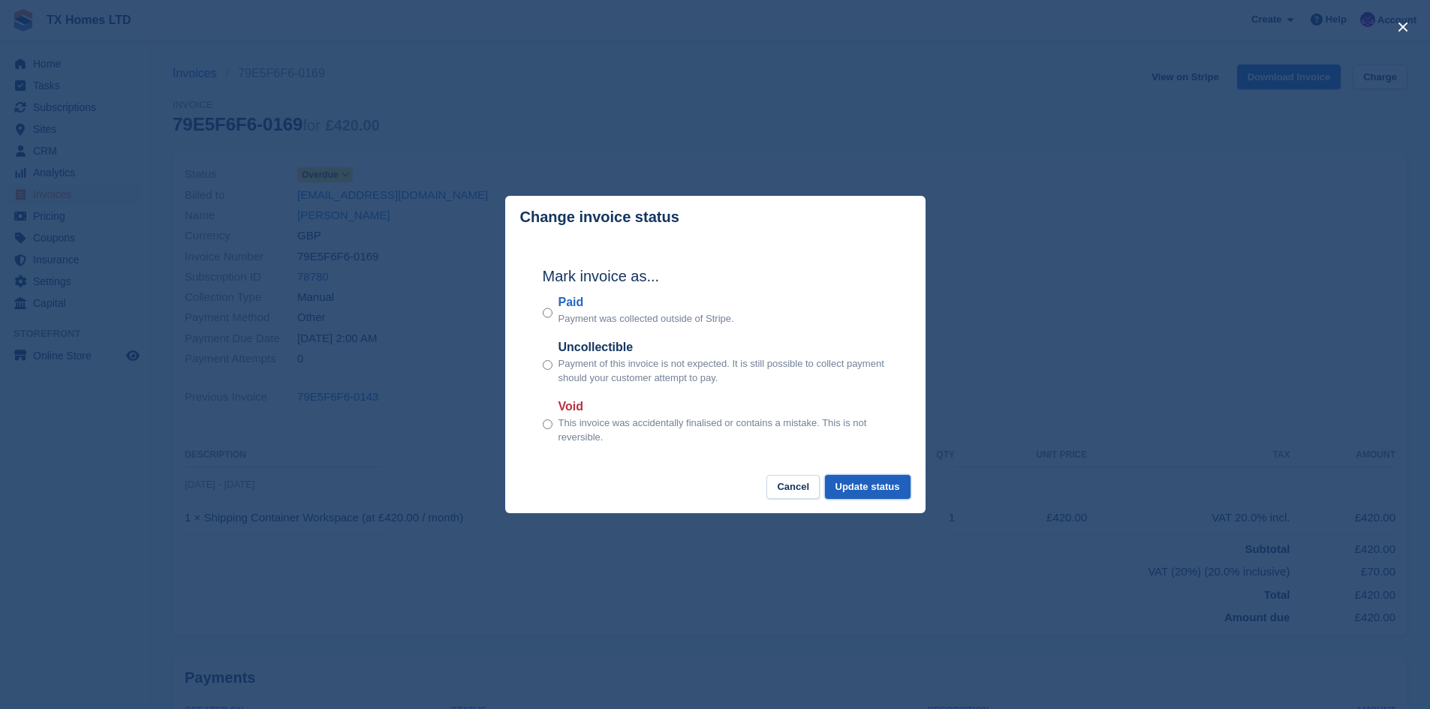
click at [886, 494] on button "Update status" at bounding box center [868, 487] width 86 height 25
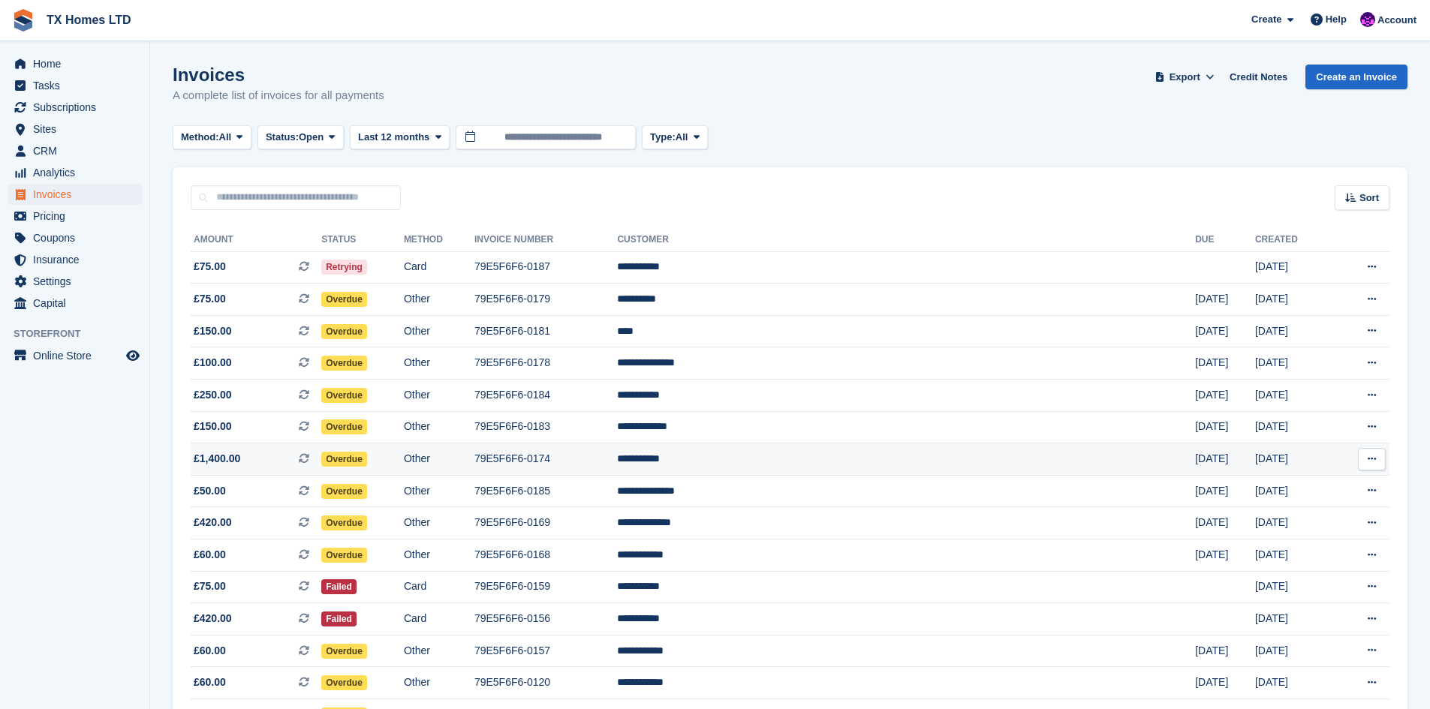
scroll to position [224, 0]
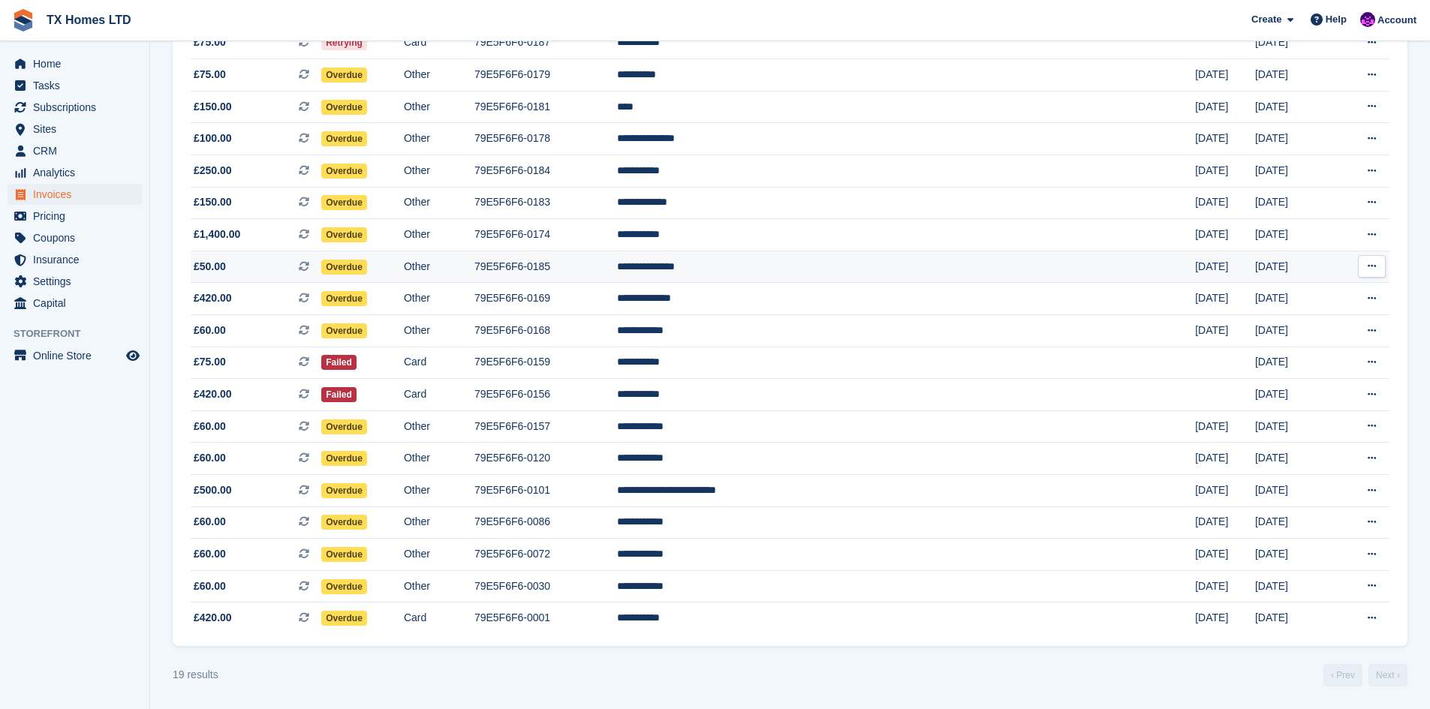
click at [618, 268] on td "79E5F6F6-0185" at bounding box center [545, 267] width 143 height 32
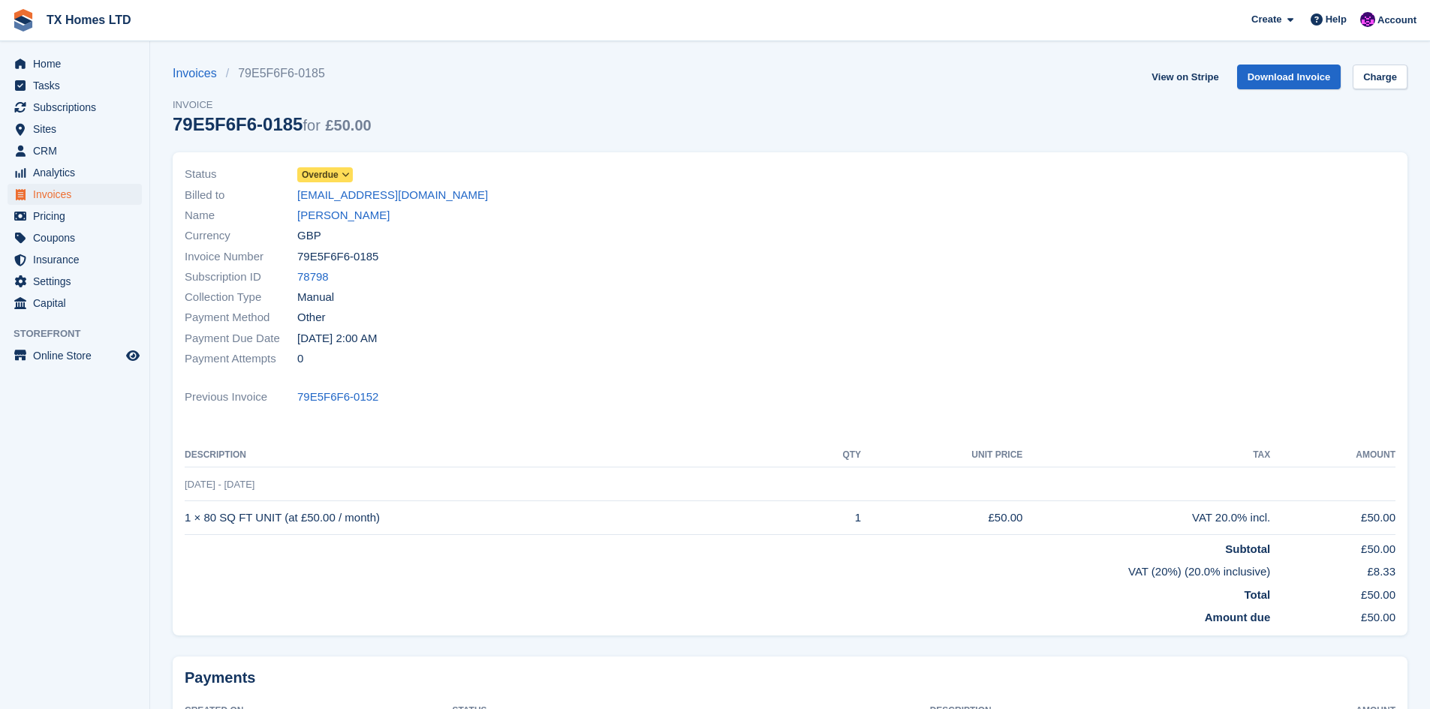
click at [333, 180] on span "Overdue" at bounding box center [320, 175] width 37 height 14
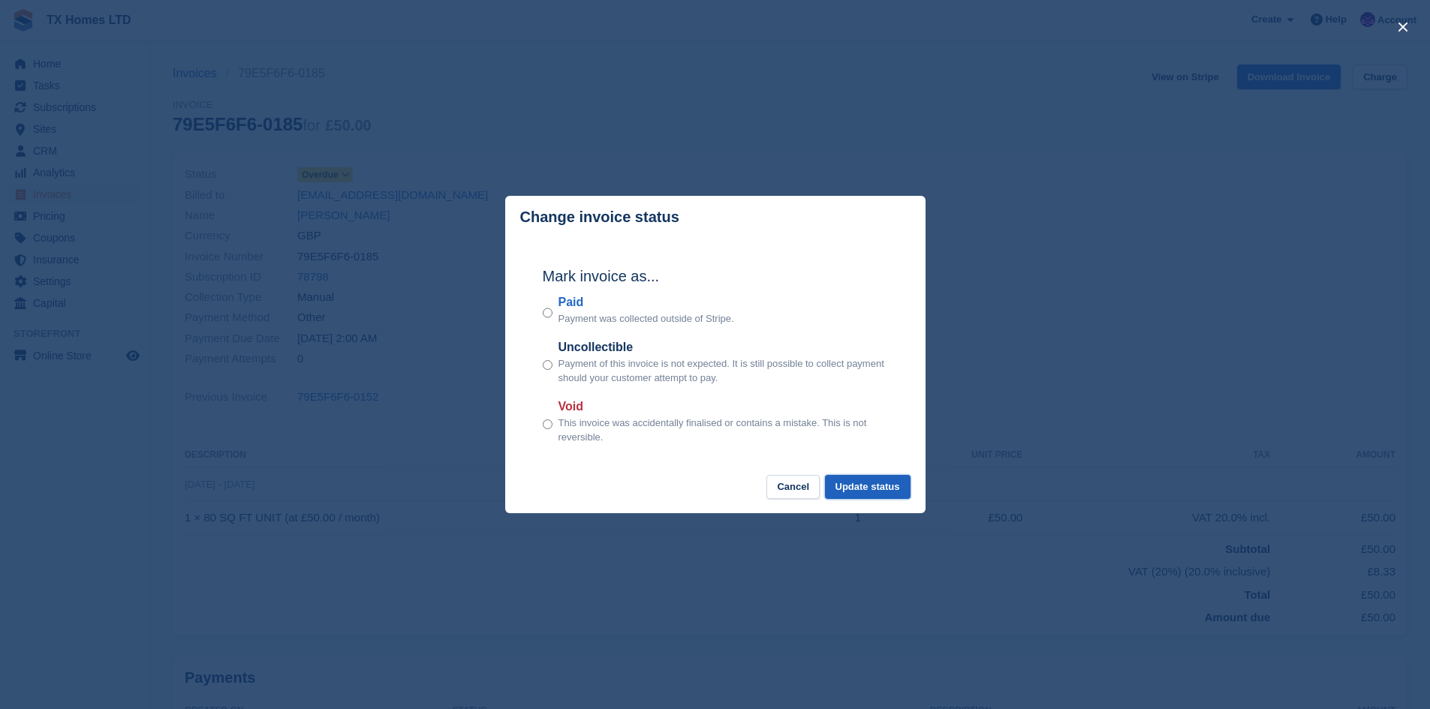
click at [866, 484] on button "Update status" at bounding box center [868, 487] width 86 height 25
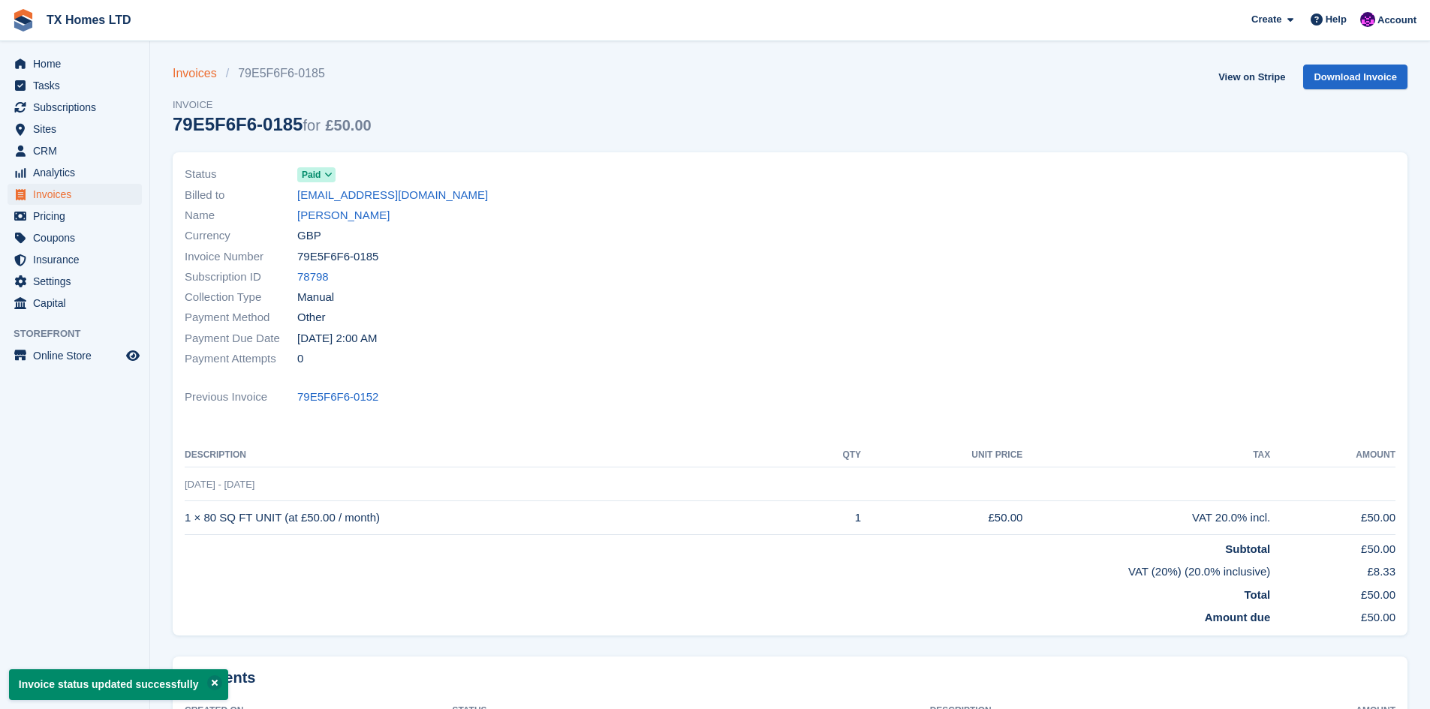
click at [197, 71] on link "Invoices" at bounding box center [199, 74] width 53 height 18
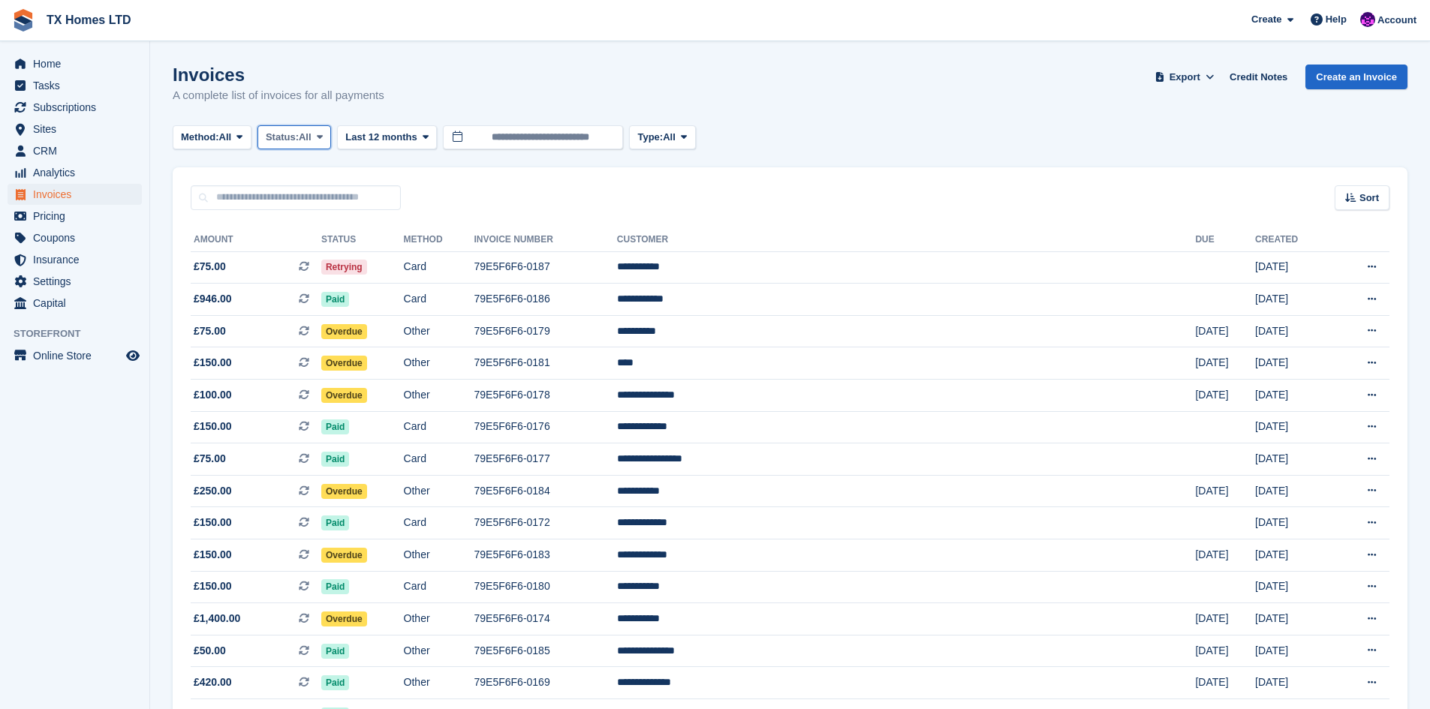
click at [305, 130] on span "All" at bounding box center [305, 137] width 13 height 15
click at [324, 246] on link "Open" at bounding box center [329, 253] width 131 height 27
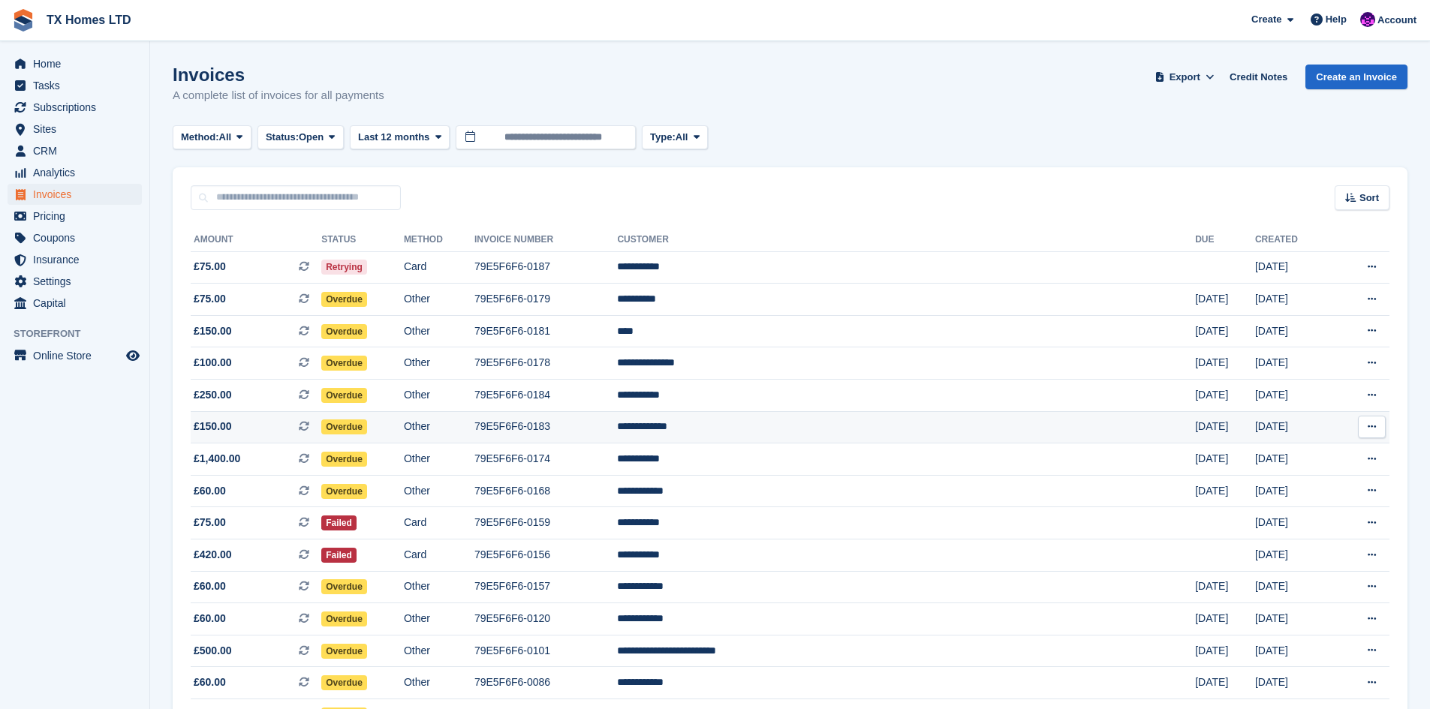
click at [618, 425] on td "79E5F6F6-0183" at bounding box center [545, 427] width 143 height 32
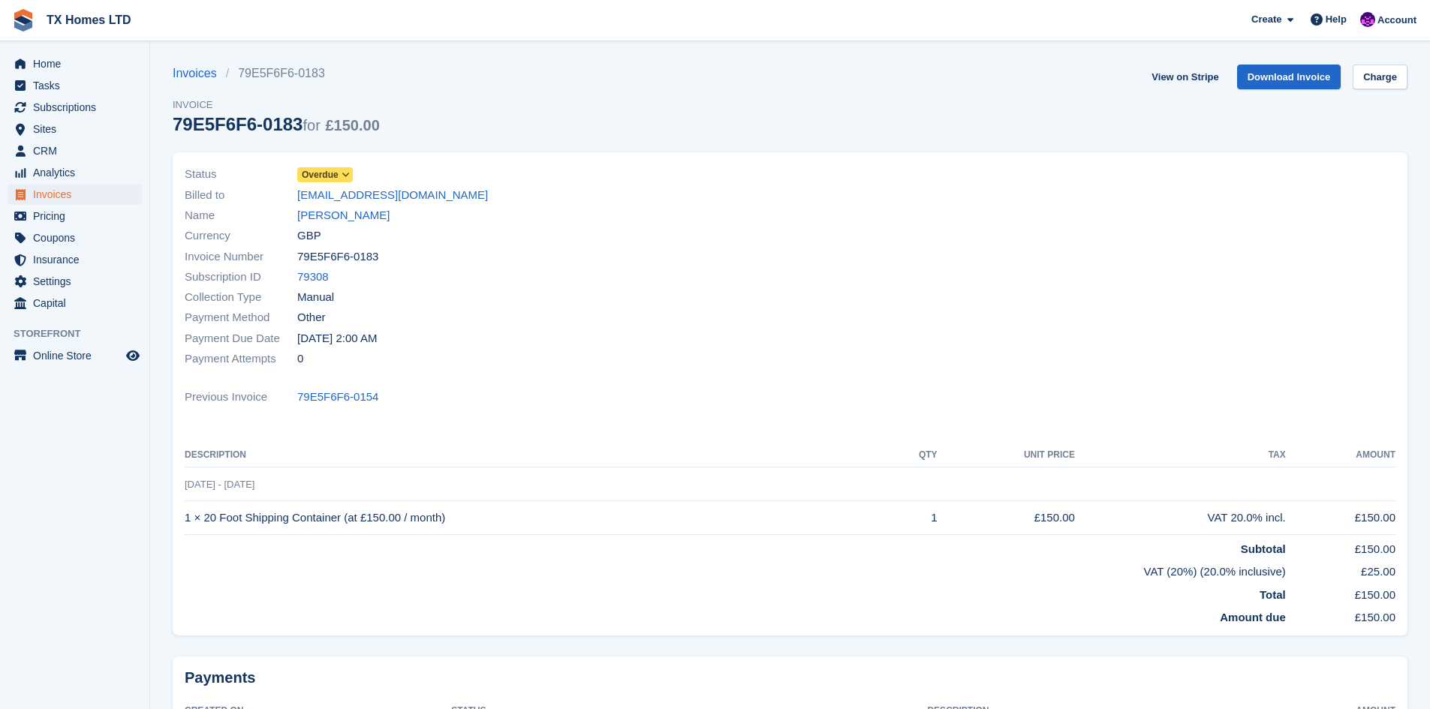
click at [331, 173] on span "Overdue" at bounding box center [320, 175] width 37 height 14
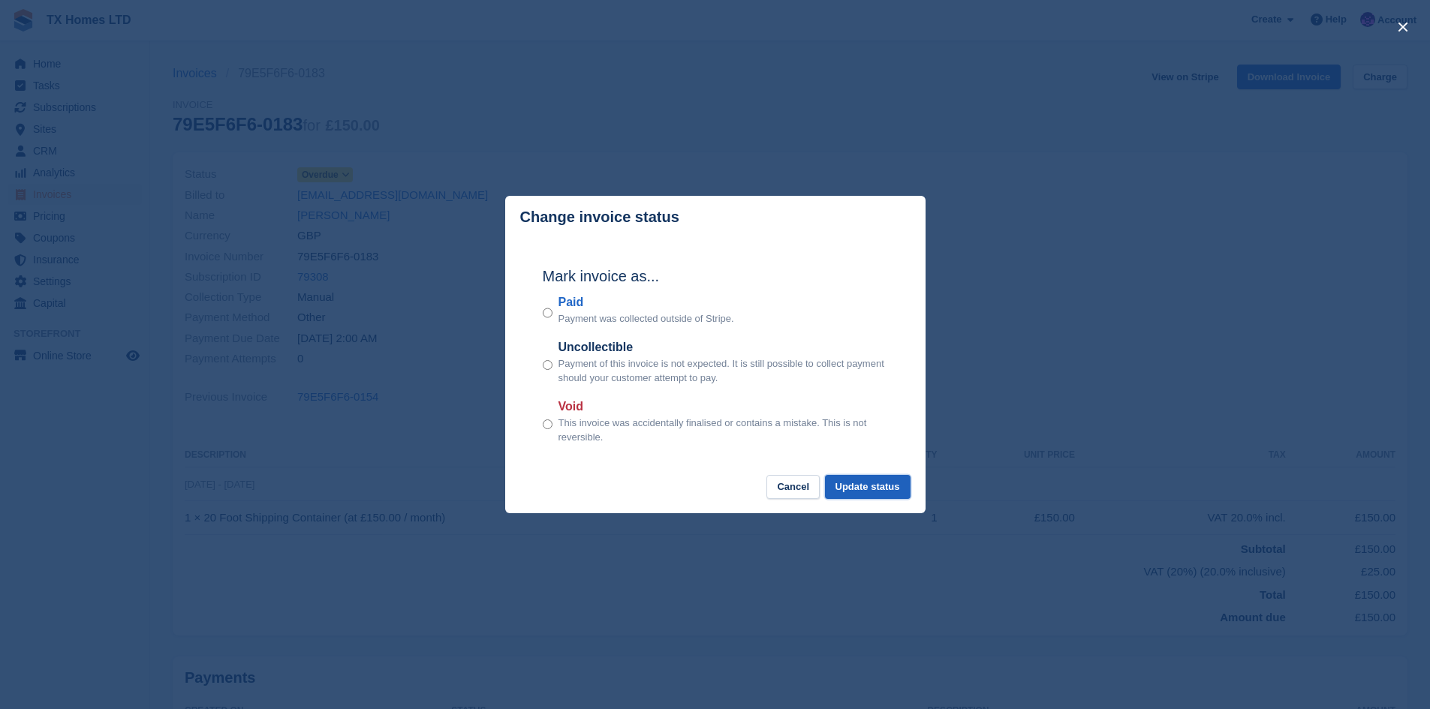
click at [842, 484] on button "Update status" at bounding box center [868, 487] width 86 height 25
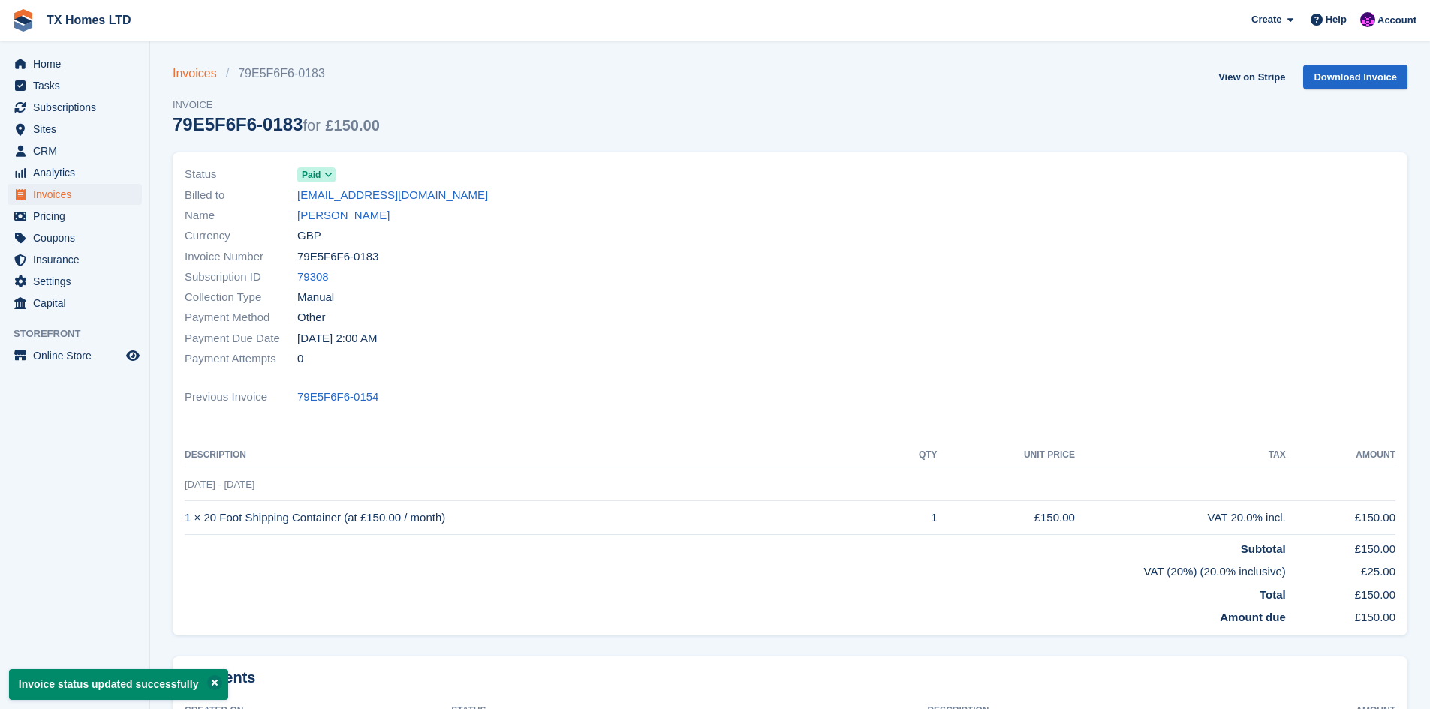
click at [188, 73] on link "Invoices" at bounding box center [199, 74] width 53 height 18
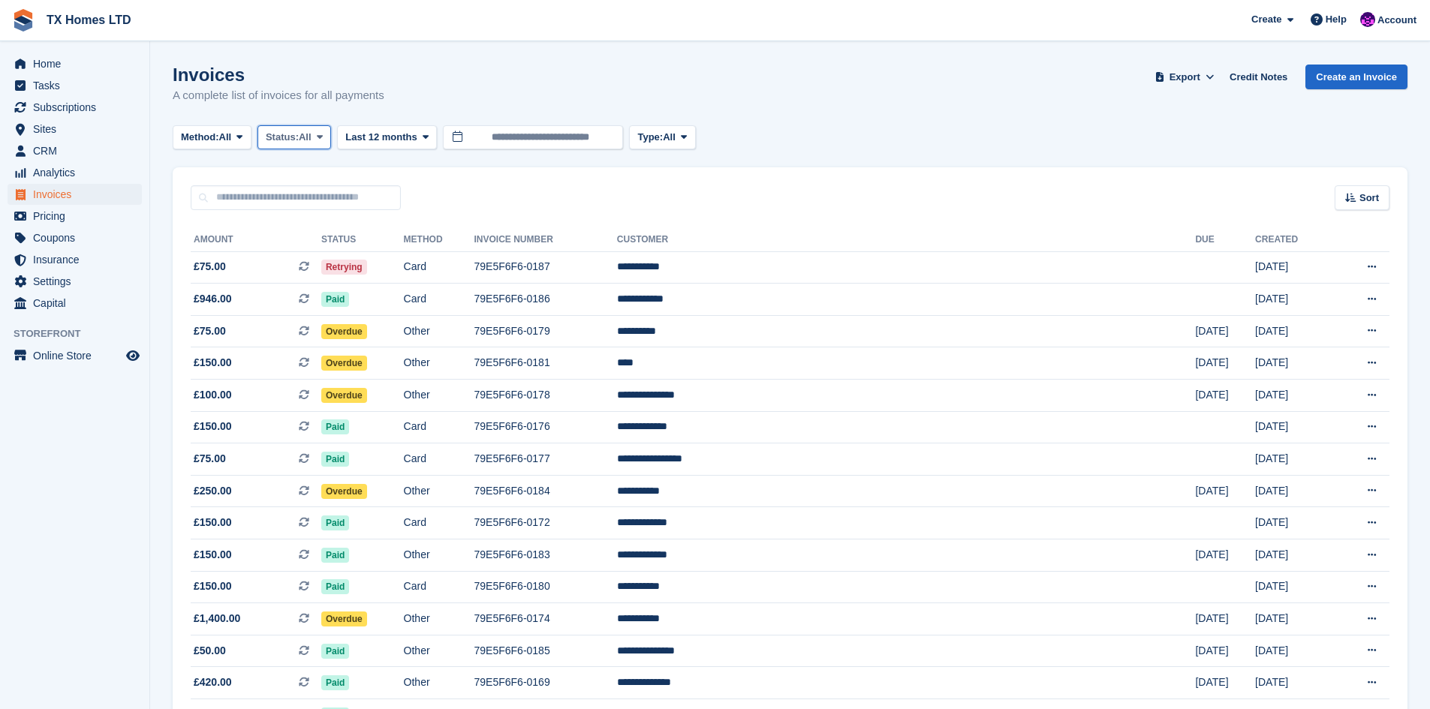
click at [274, 131] on span "Status:" at bounding box center [282, 137] width 33 height 15
click at [298, 258] on link "Open" at bounding box center [329, 253] width 131 height 27
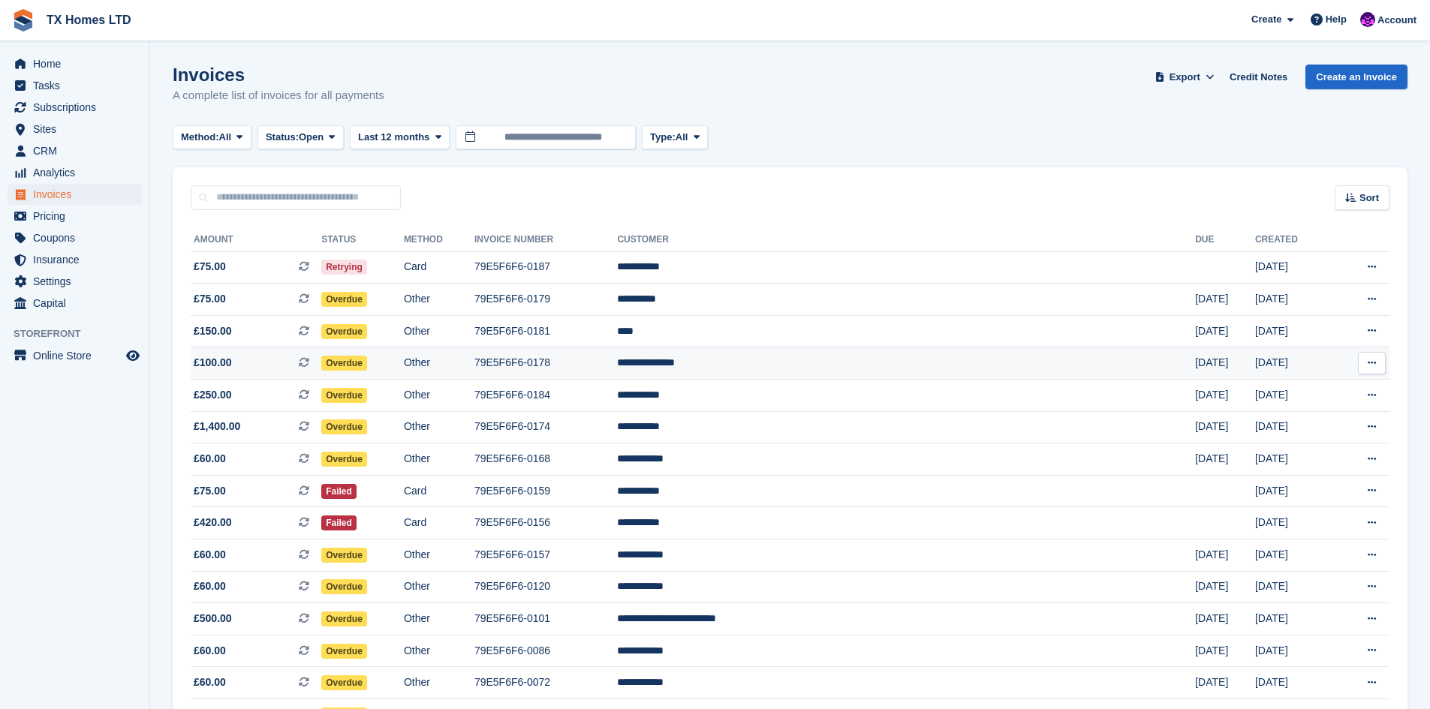
click at [618, 361] on td "79E5F6F6-0178" at bounding box center [545, 364] width 143 height 32
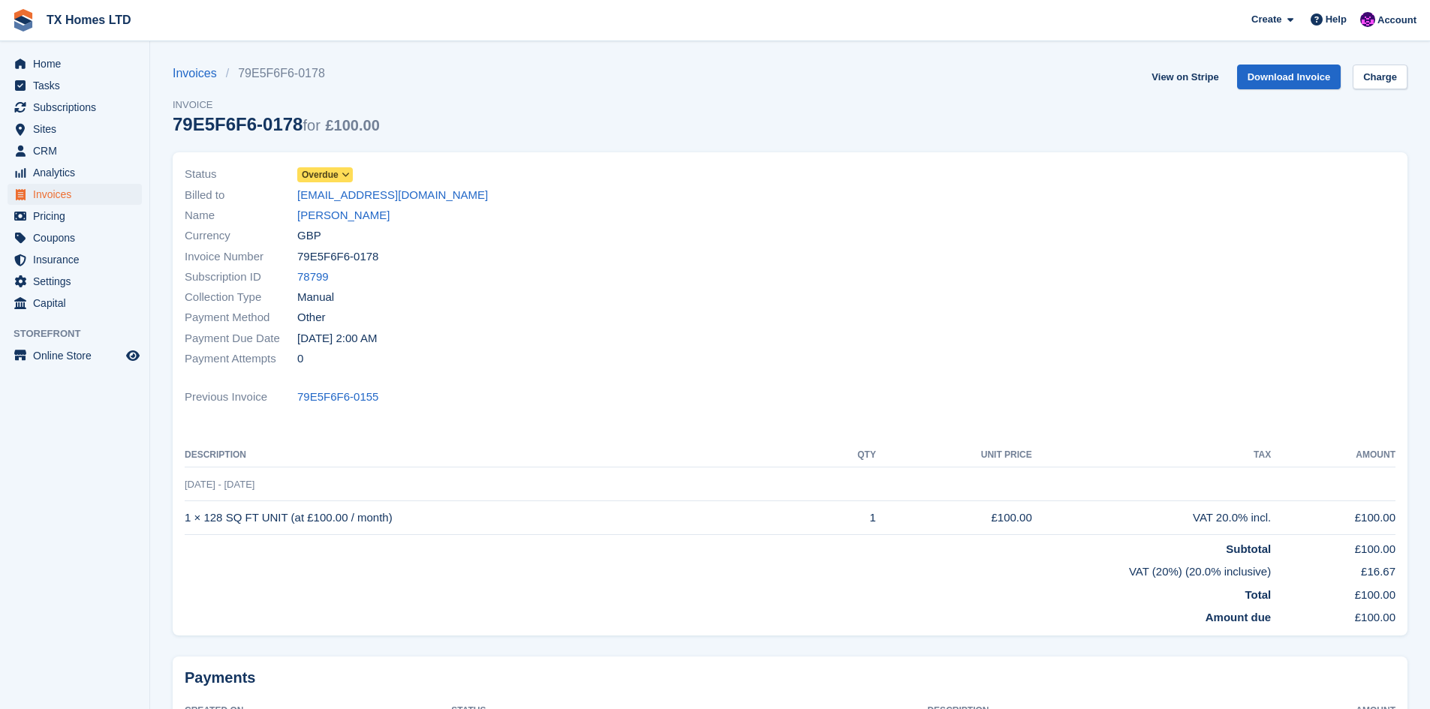
click at [315, 176] on span "Overdue" at bounding box center [320, 175] width 37 height 14
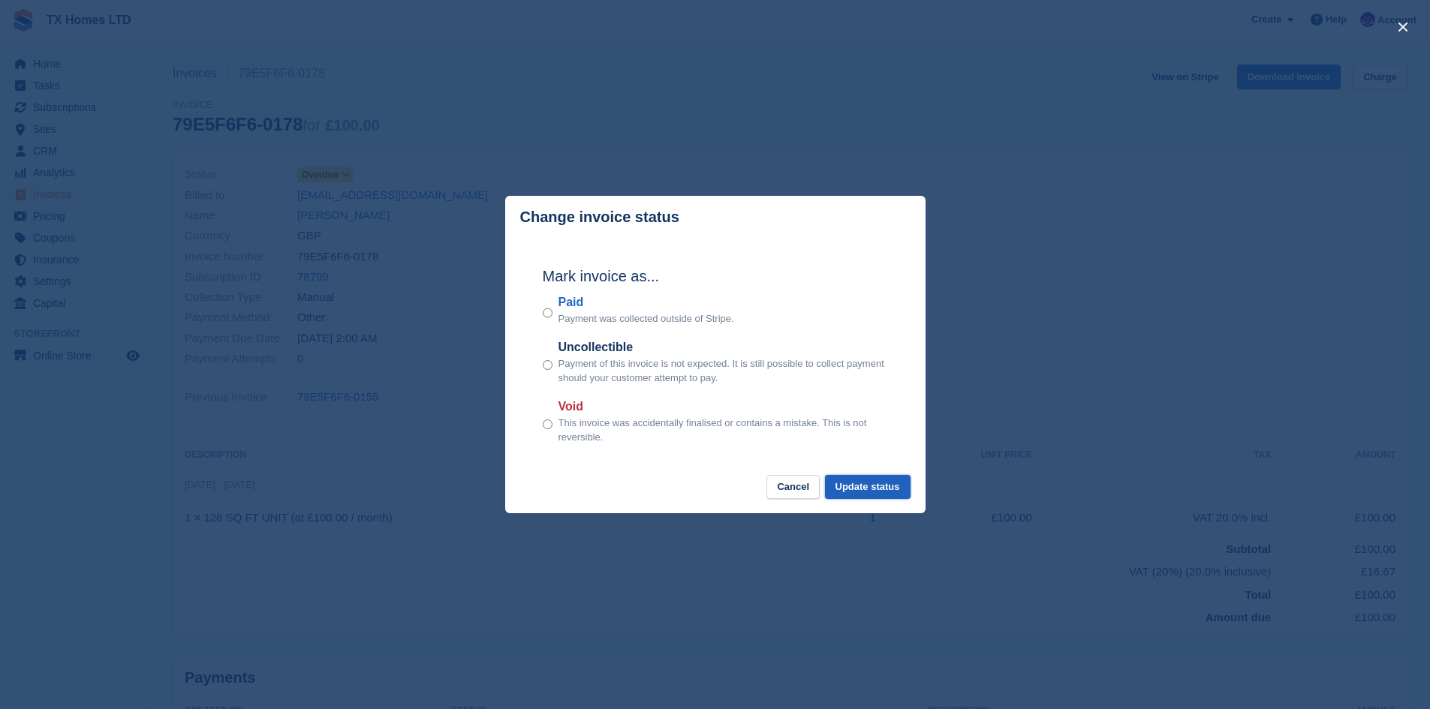
click at [861, 481] on button "Update status" at bounding box center [868, 487] width 86 height 25
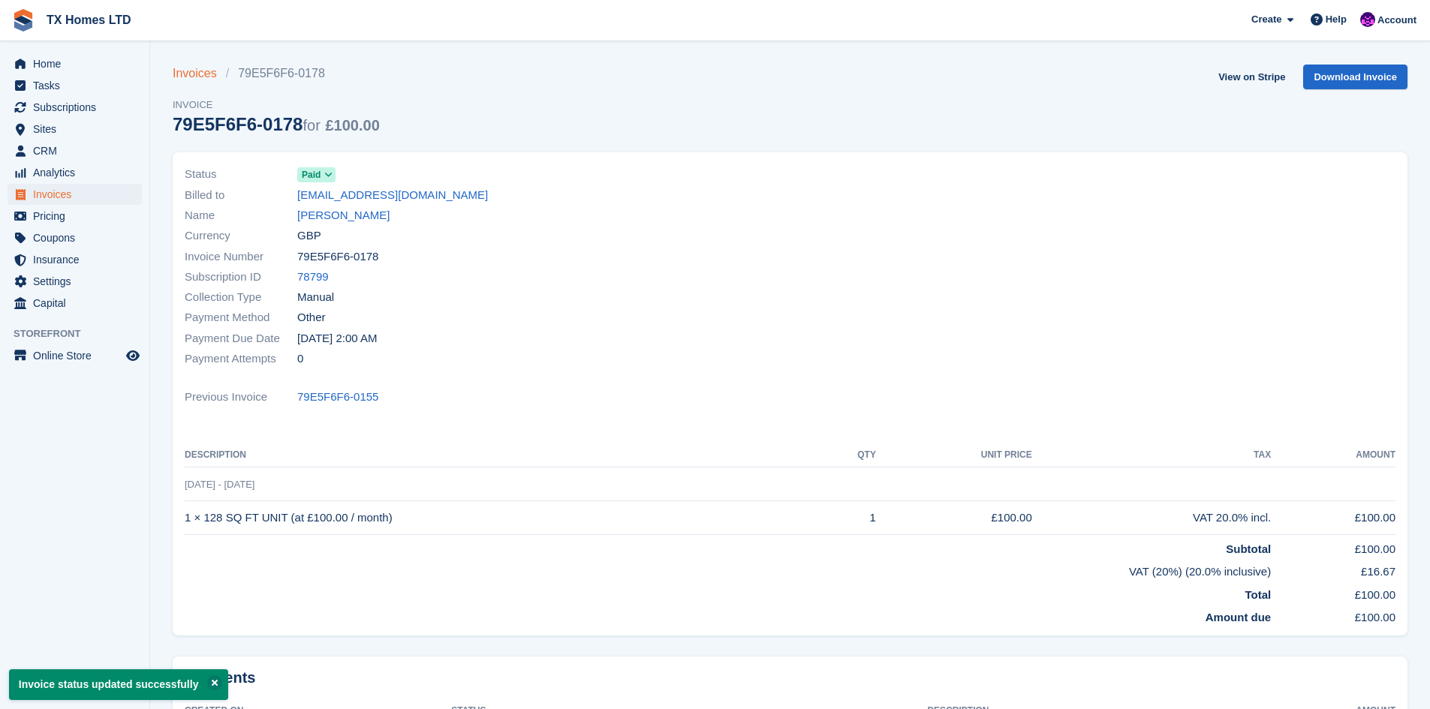
click at [200, 77] on link "Invoices" at bounding box center [199, 74] width 53 height 18
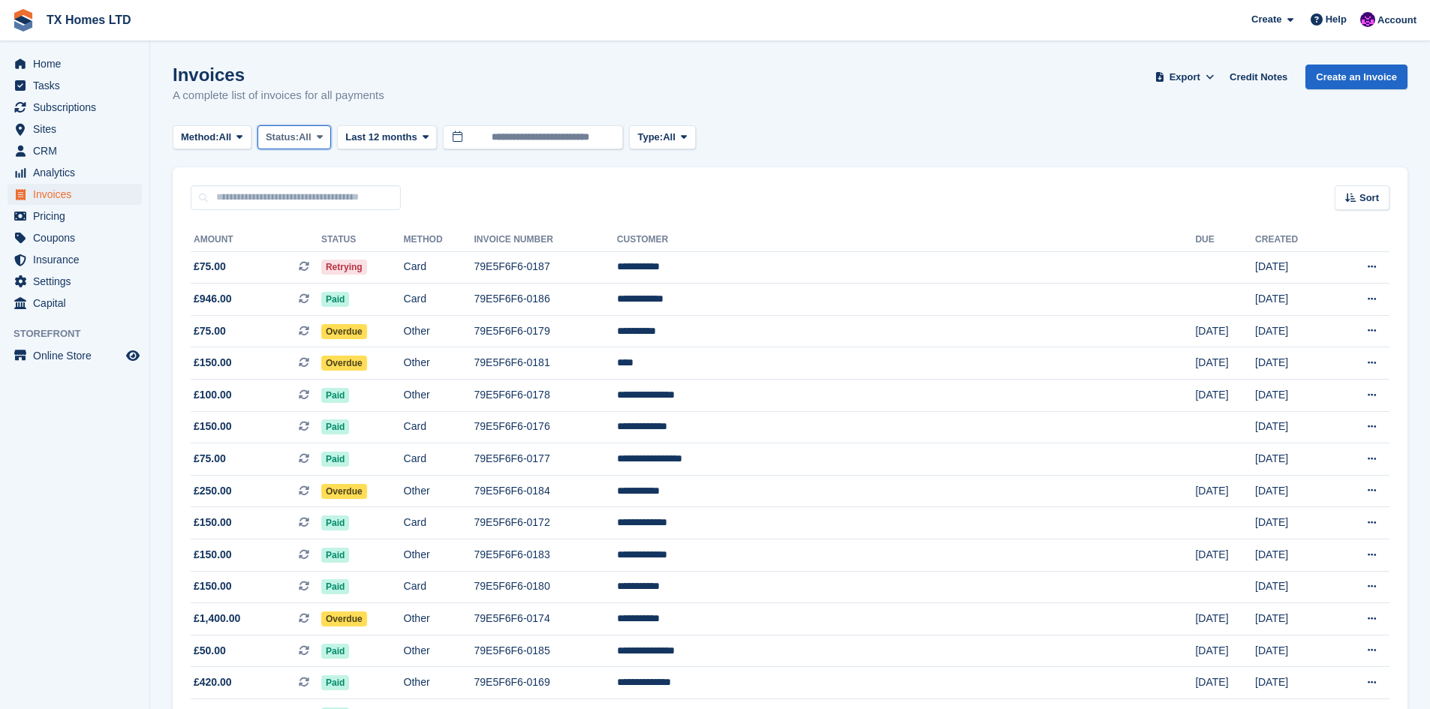
click at [312, 139] on span "All" at bounding box center [305, 137] width 13 height 15
click at [326, 255] on link "Open" at bounding box center [329, 253] width 131 height 27
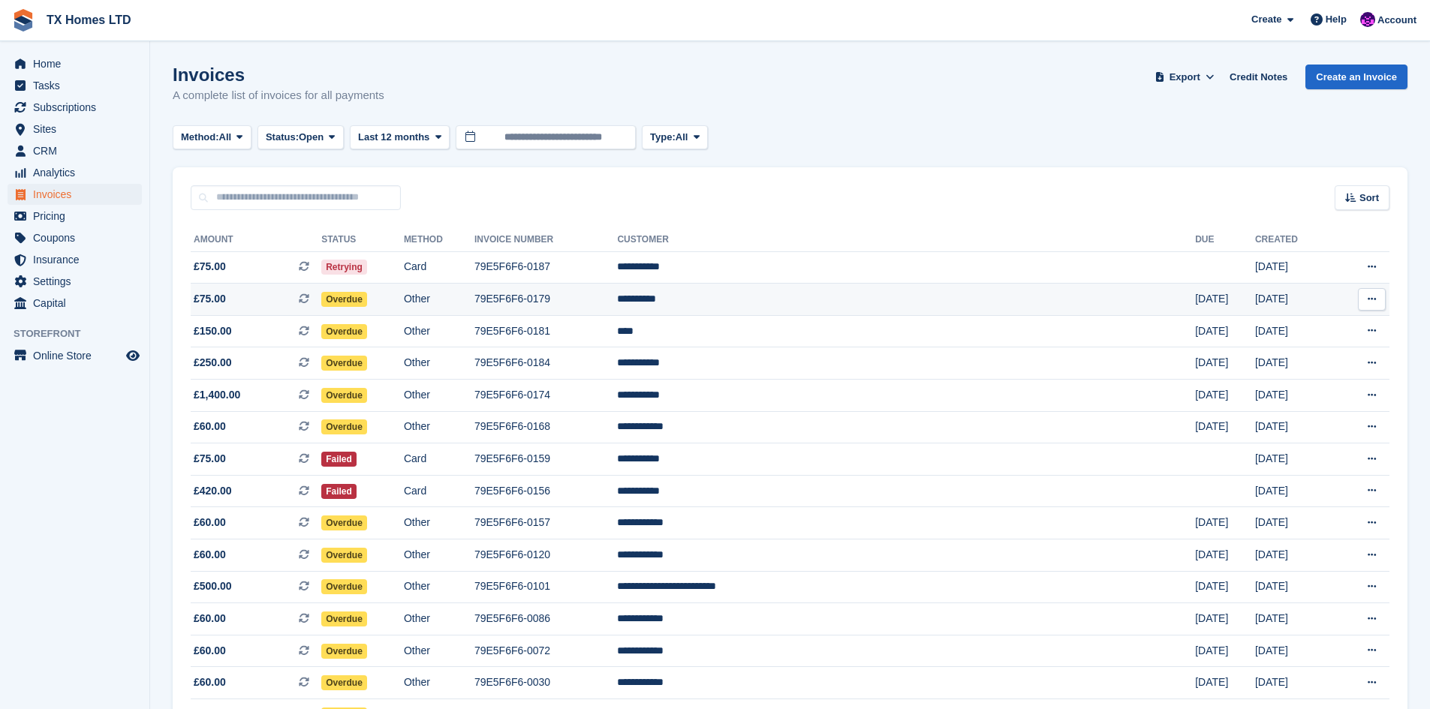
click at [474, 303] on td "Other" at bounding box center [439, 300] width 71 height 32
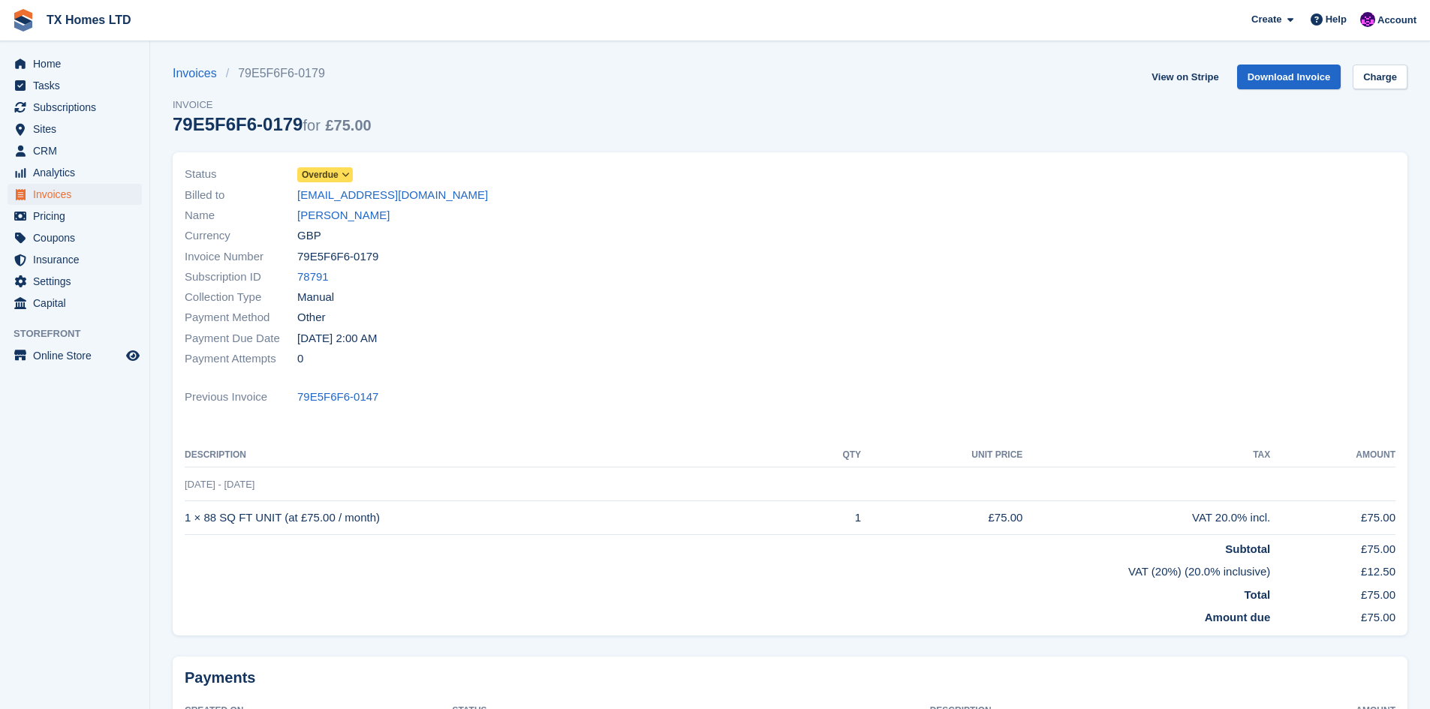
click at [333, 170] on span "Overdue" at bounding box center [320, 175] width 37 height 14
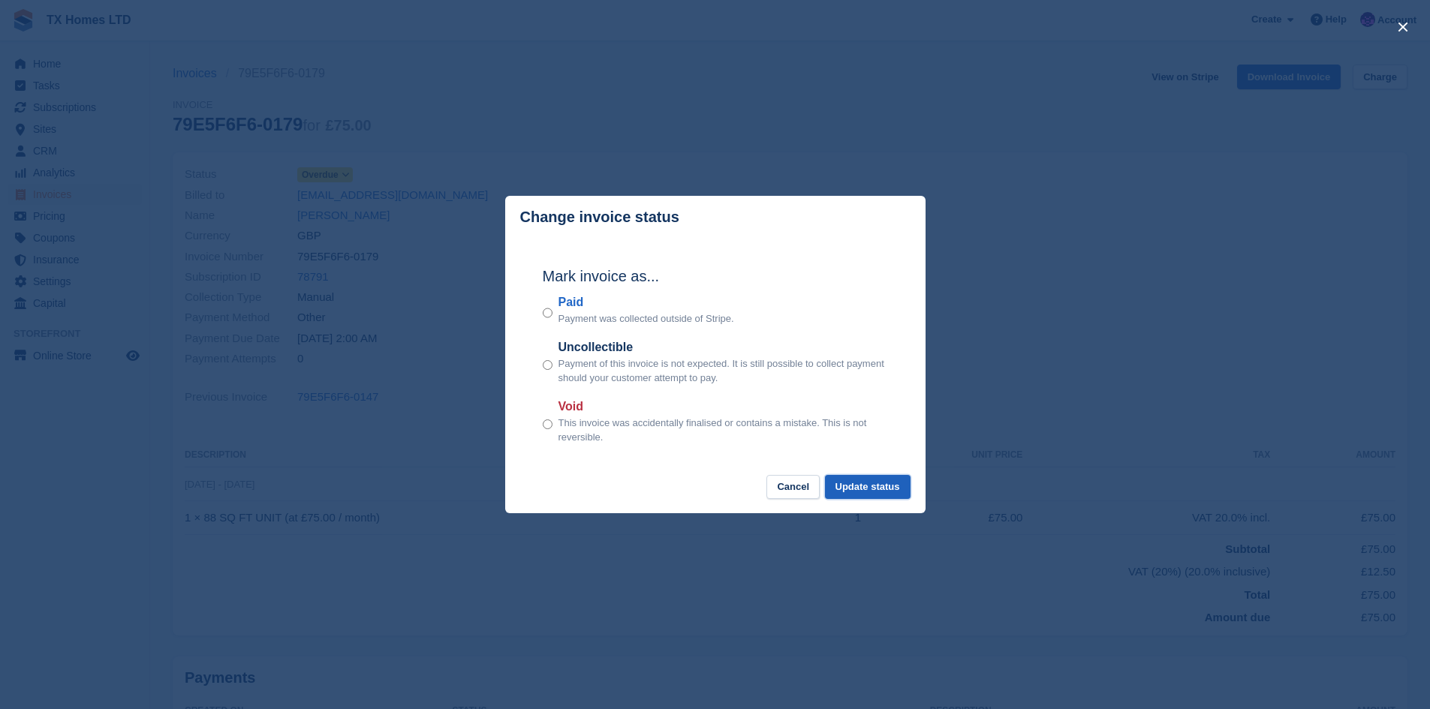
click at [895, 487] on button "Update status" at bounding box center [868, 487] width 86 height 25
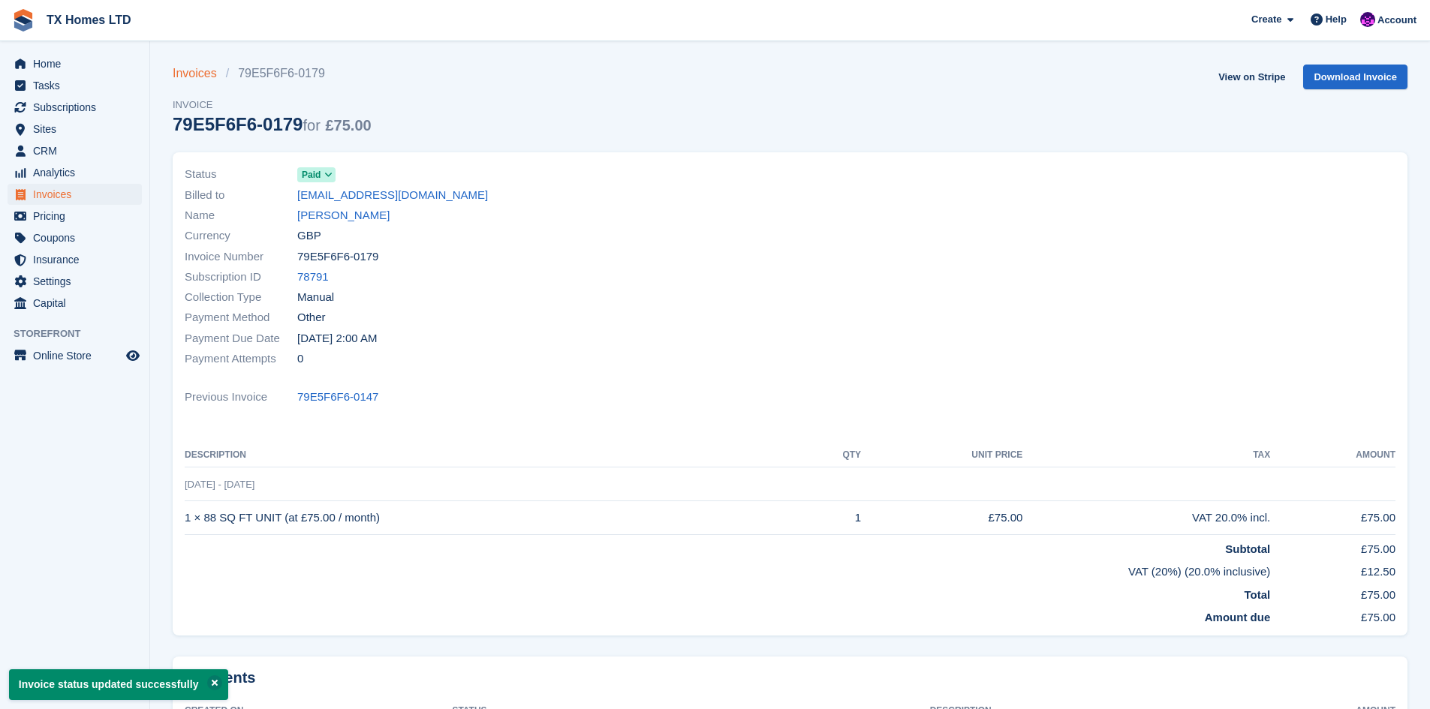
click at [188, 76] on link "Invoices" at bounding box center [199, 74] width 53 height 18
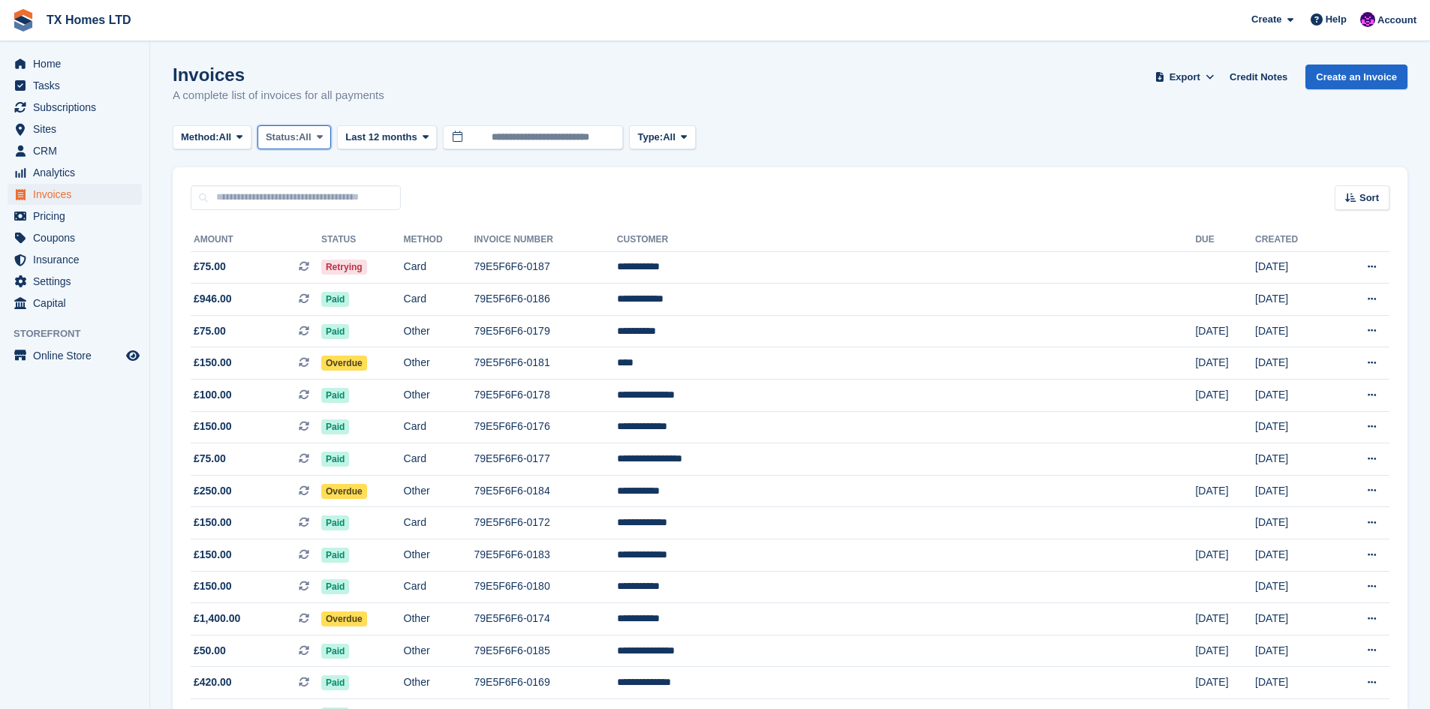
click at [299, 138] on span "Status:" at bounding box center [282, 137] width 33 height 15
click at [323, 261] on link "Open" at bounding box center [329, 253] width 131 height 27
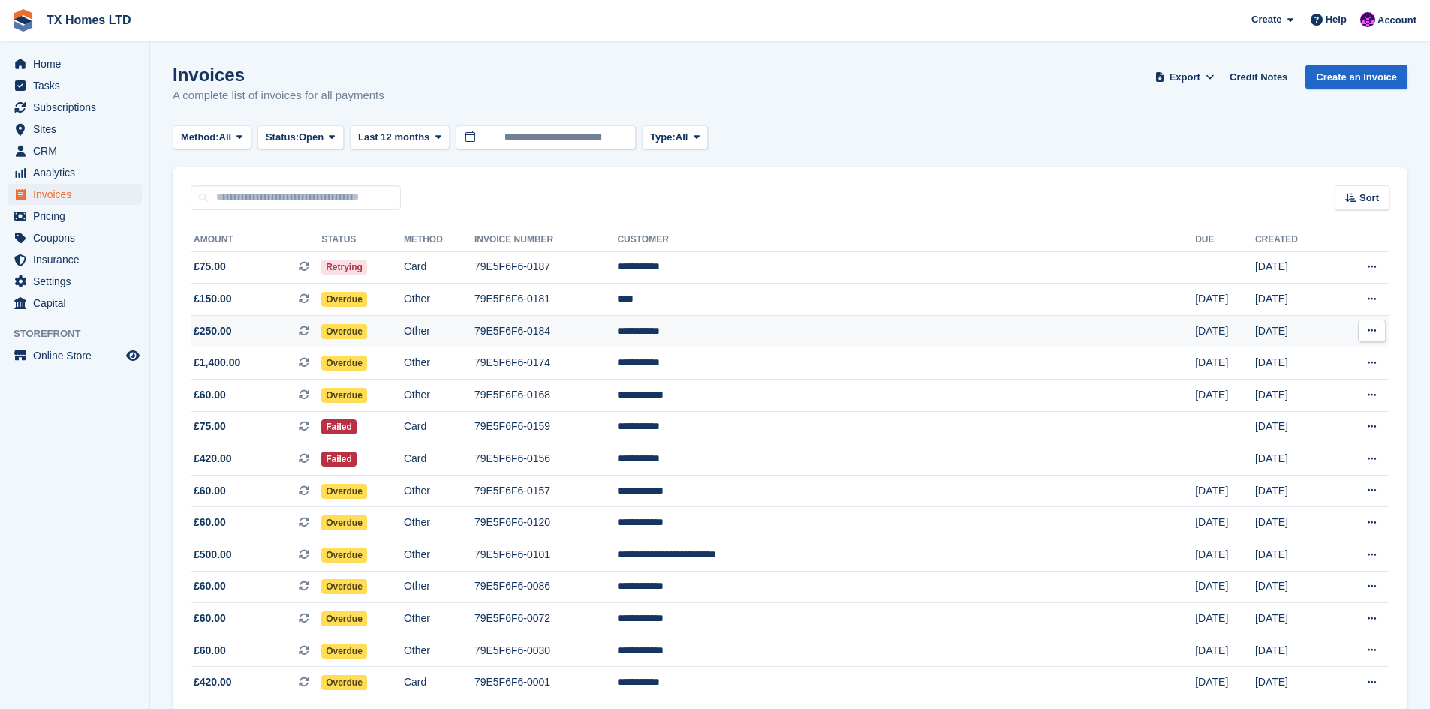
click at [618, 333] on td "79E5F6F6-0184" at bounding box center [545, 331] width 143 height 32
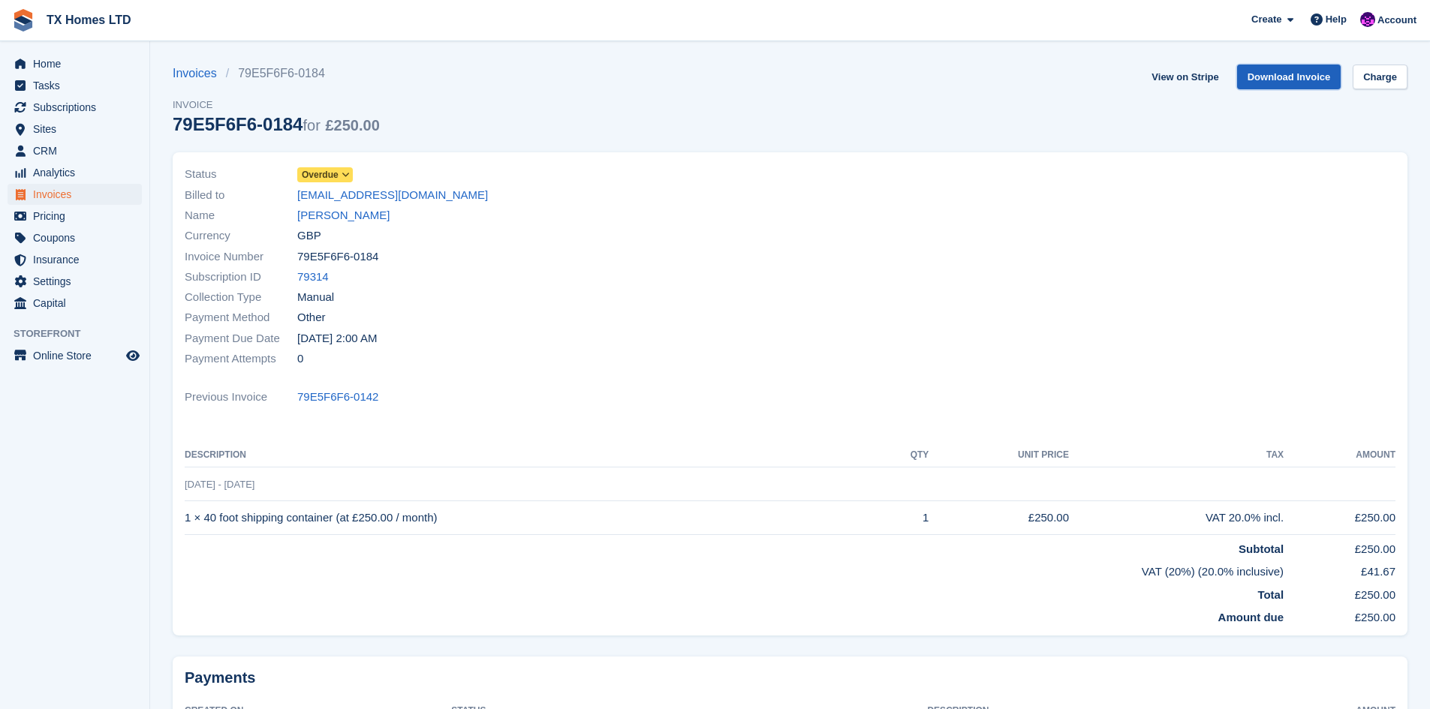
click at [1320, 74] on link "Download Invoice" at bounding box center [1289, 77] width 104 height 25
click at [191, 79] on link "Invoices" at bounding box center [199, 74] width 53 height 18
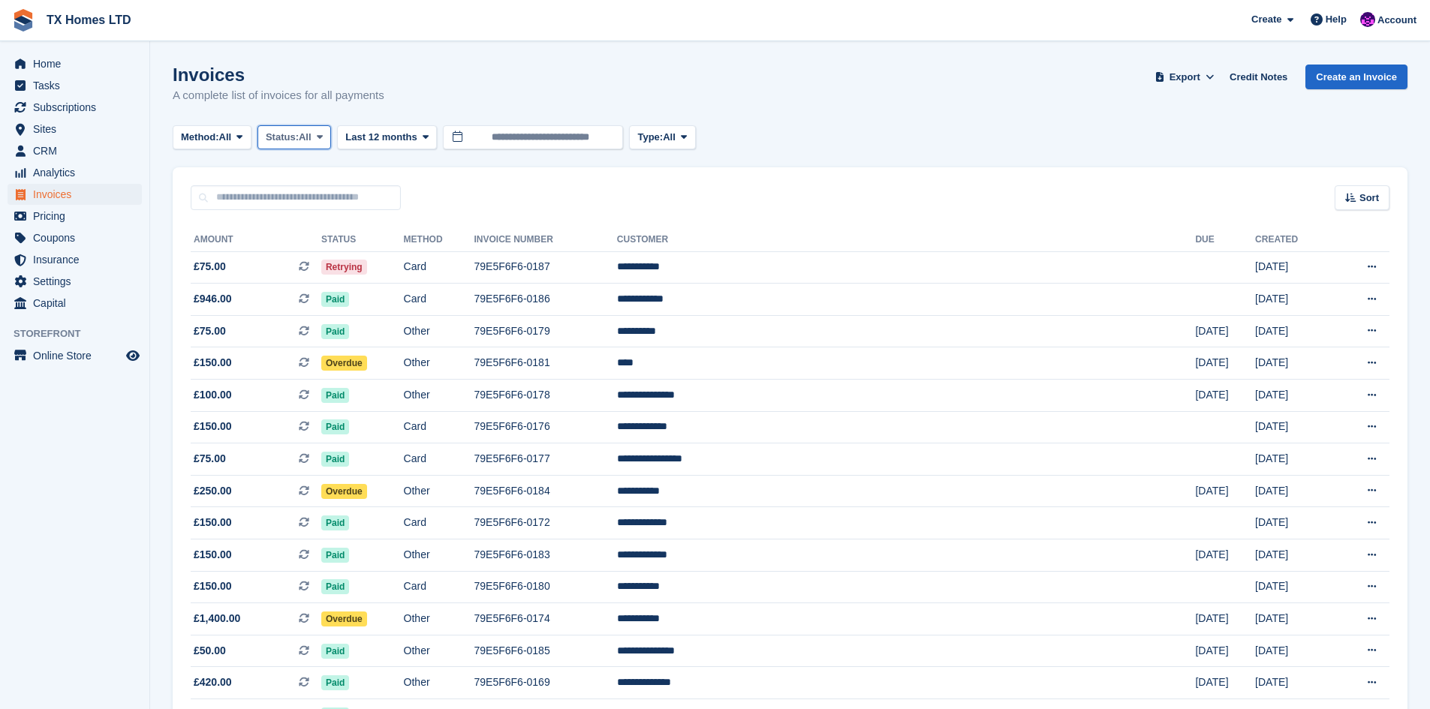
click at [319, 138] on span at bounding box center [320, 137] width 12 height 12
click at [317, 256] on link "Open" at bounding box center [329, 253] width 131 height 27
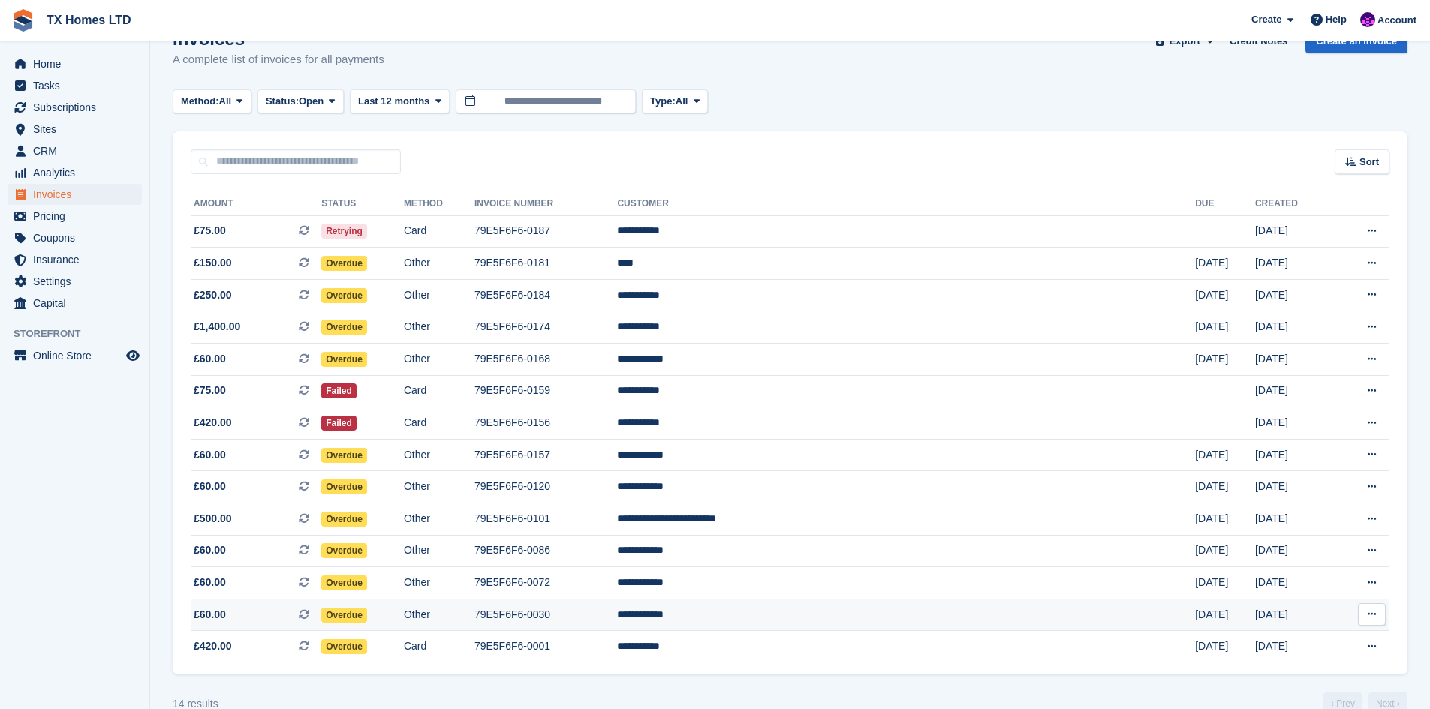
scroll to position [65, 0]
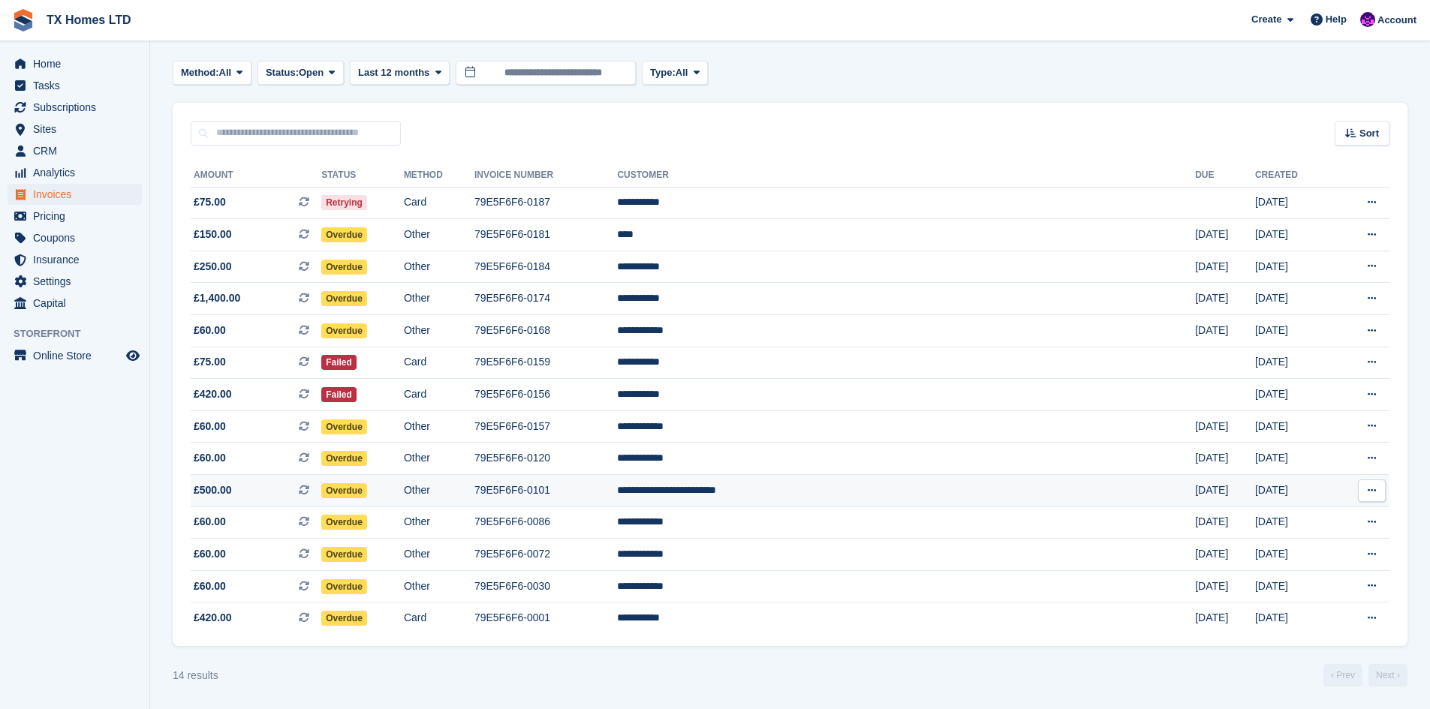
click at [474, 487] on td "Other" at bounding box center [439, 491] width 71 height 32
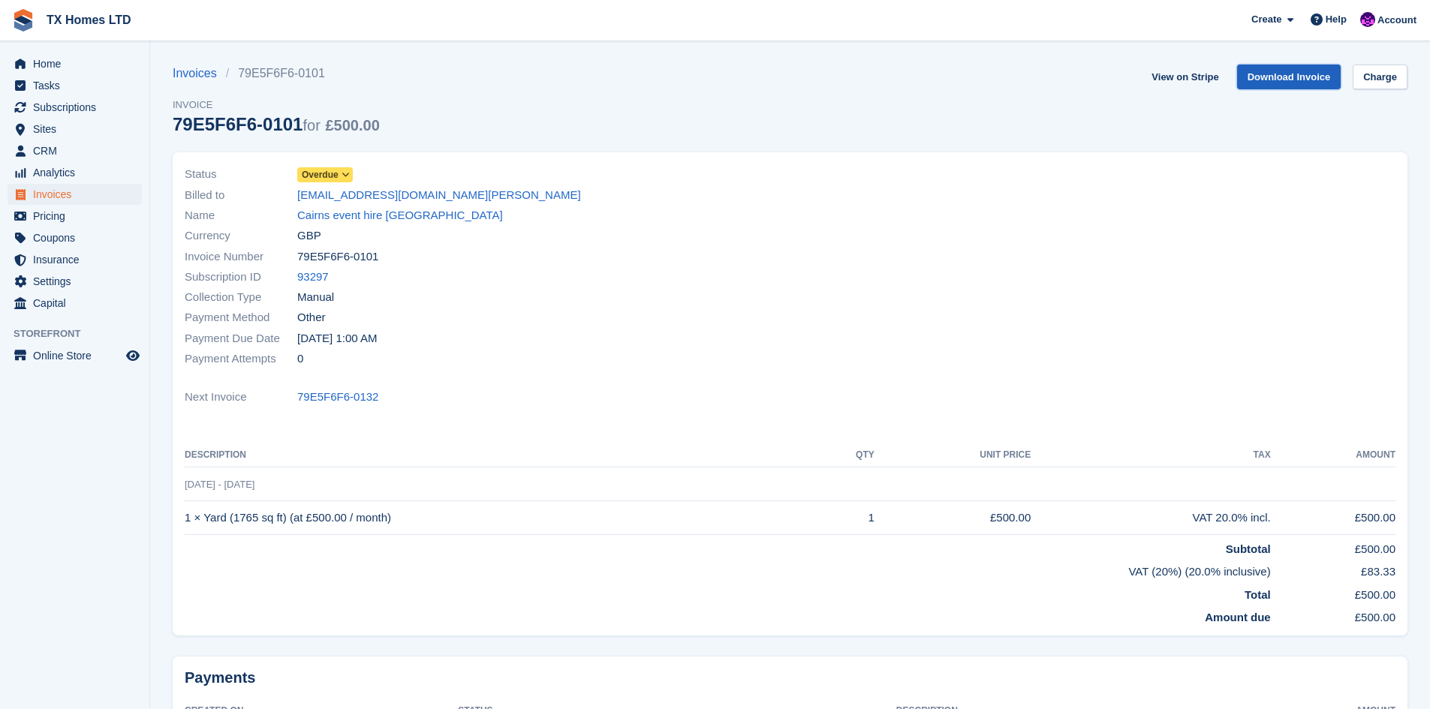
click at [1303, 77] on link "Download Invoice" at bounding box center [1289, 77] width 104 height 25
click at [344, 175] on icon at bounding box center [346, 174] width 8 height 9
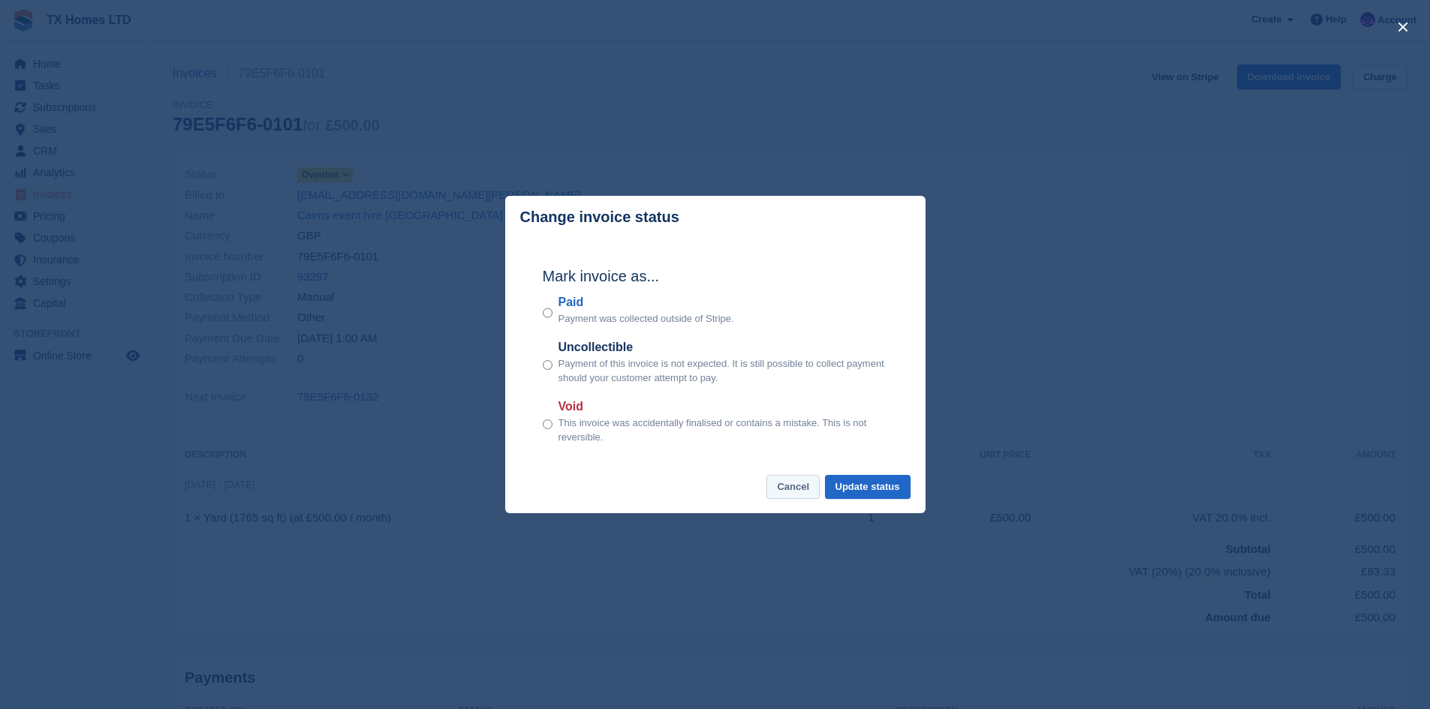
click at [788, 477] on button "Cancel" at bounding box center [793, 487] width 53 height 25
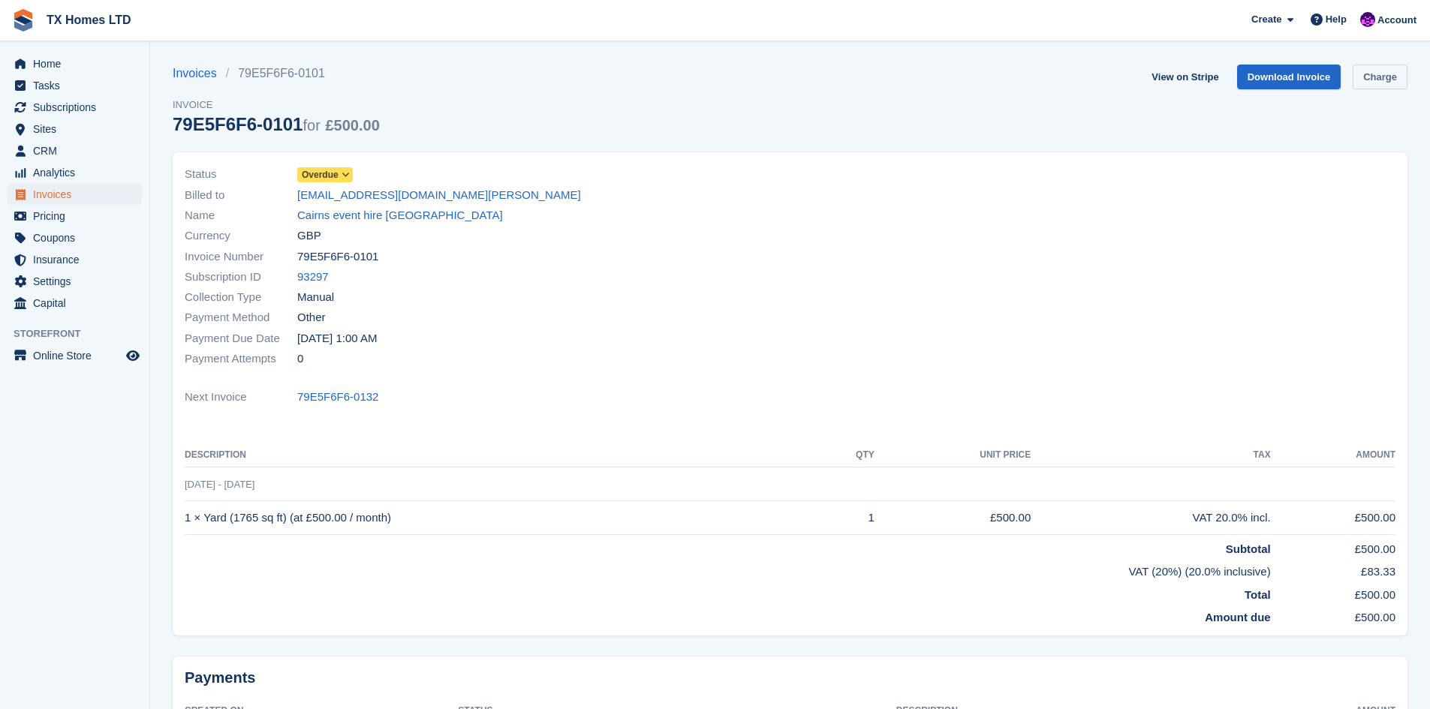
click at [1386, 74] on link "Charge" at bounding box center [1380, 77] width 55 height 25
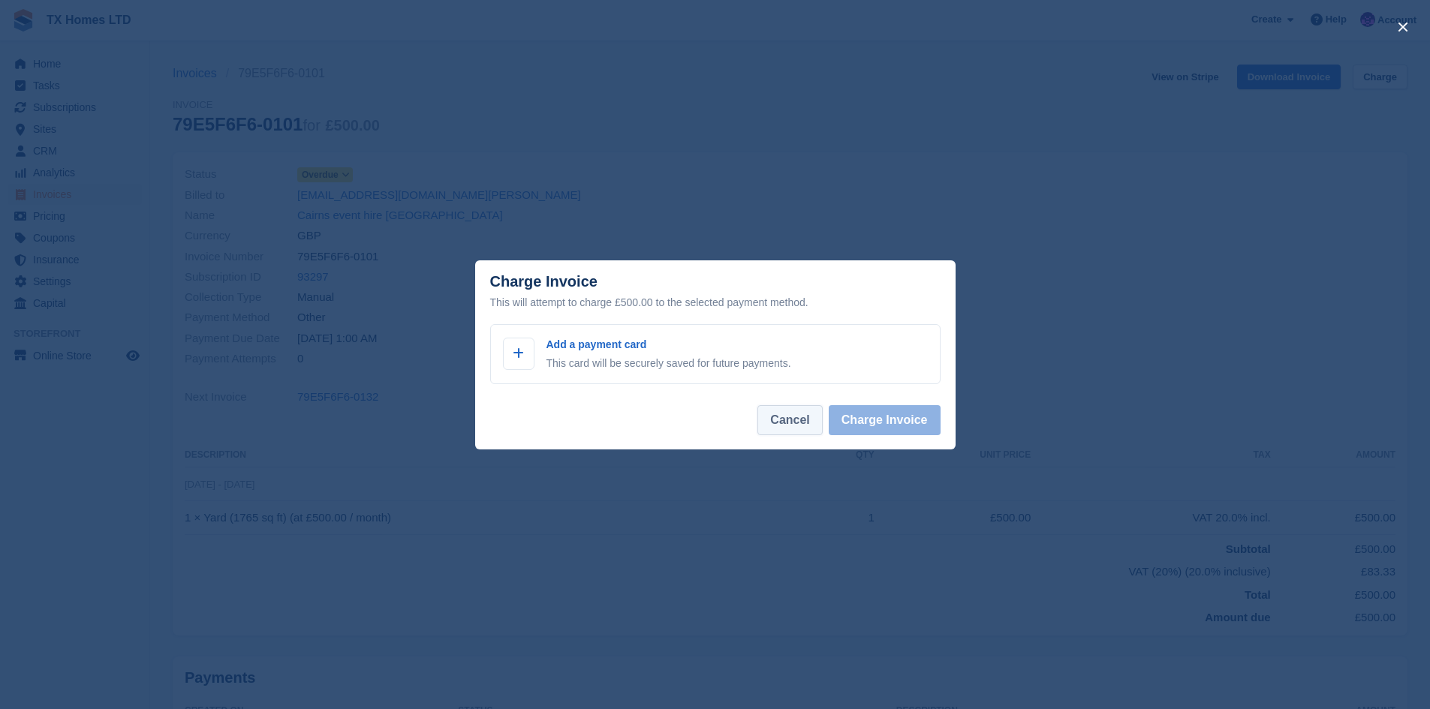
click at [789, 426] on button "Cancel" at bounding box center [790, 420] width 65 height 30
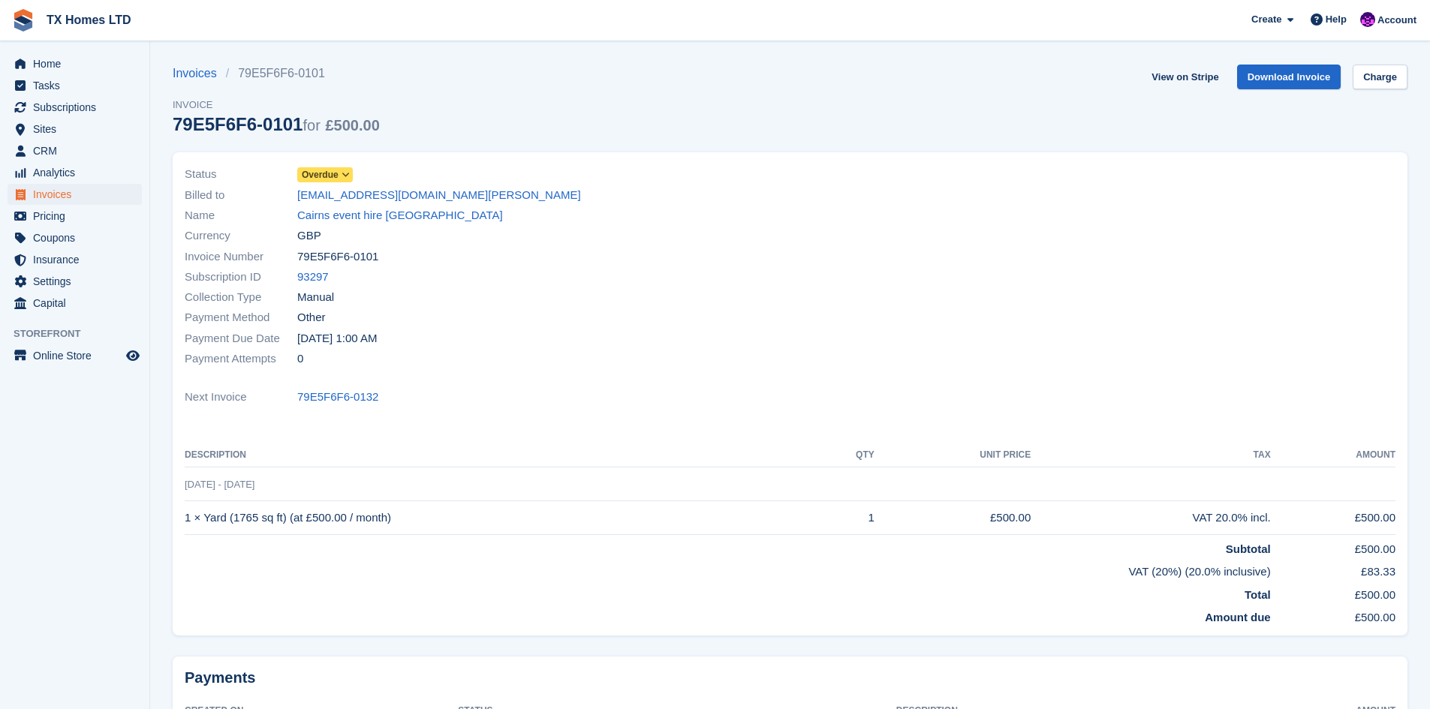
click at [339, 171] on span "Overdue" at bounding box center [325, 174] width 56 height 15
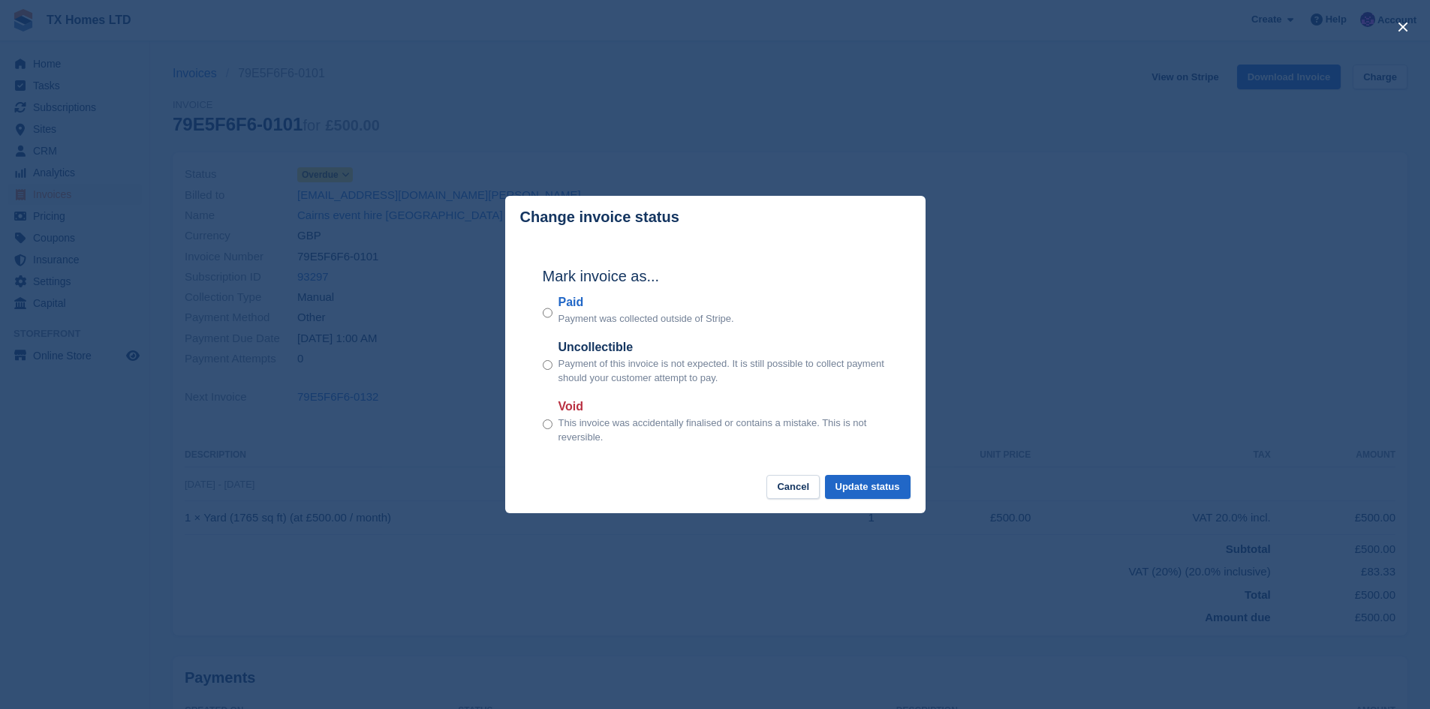
click at [339, 171] on div "close" at bounding box center [715, 354] width 1430 height 709
